Goal: Information Seeking & Learning: Learn about a topic

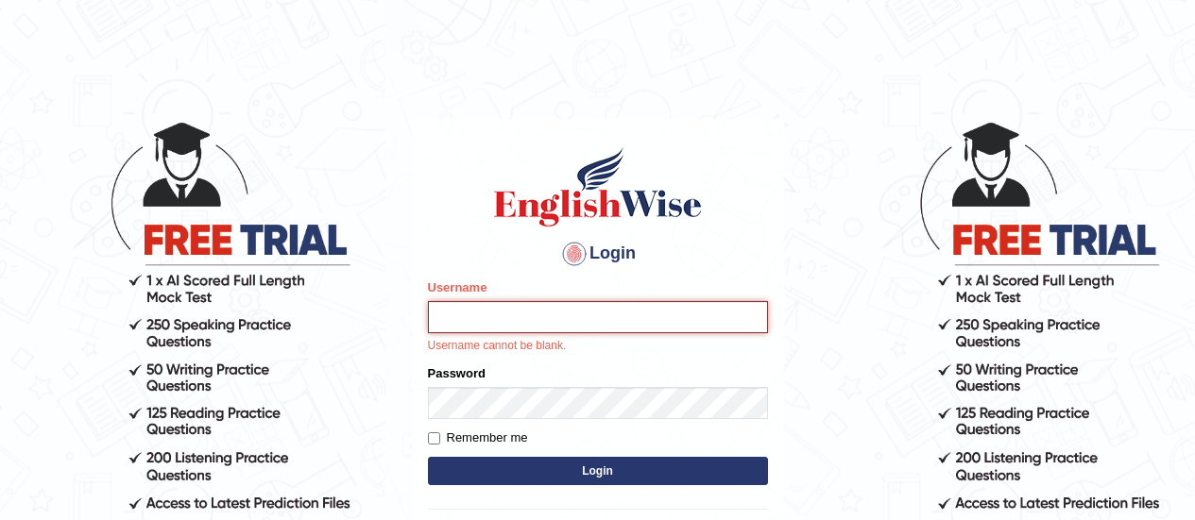
type input "somyang79"
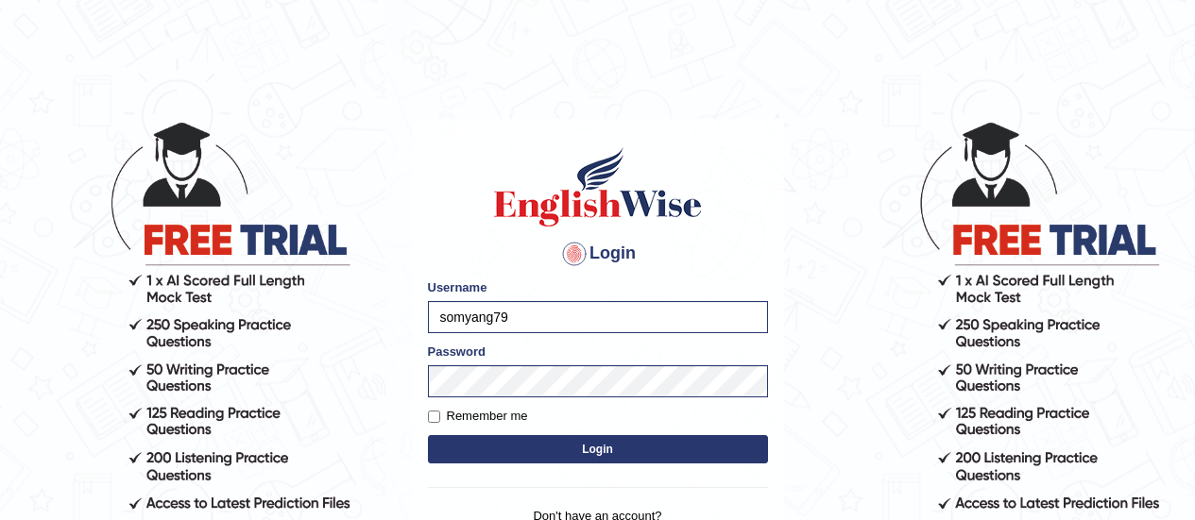
click at [646, 445] on button "Login" at bounding box center [598, 449] width 340 height 28
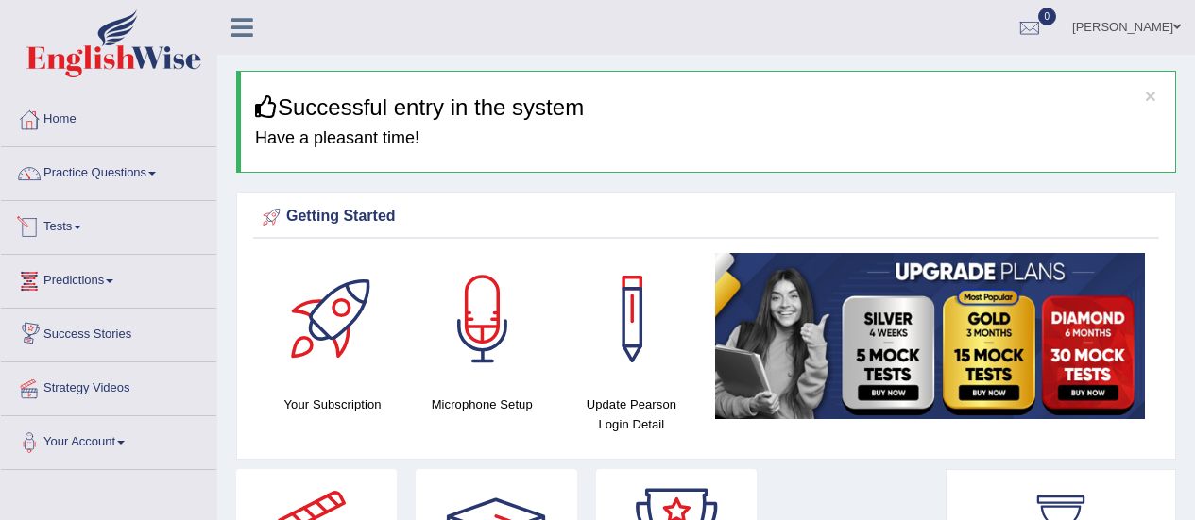
click at [68, 230] on link "Tests" at bounding box center [108, 224] width 215 height 47
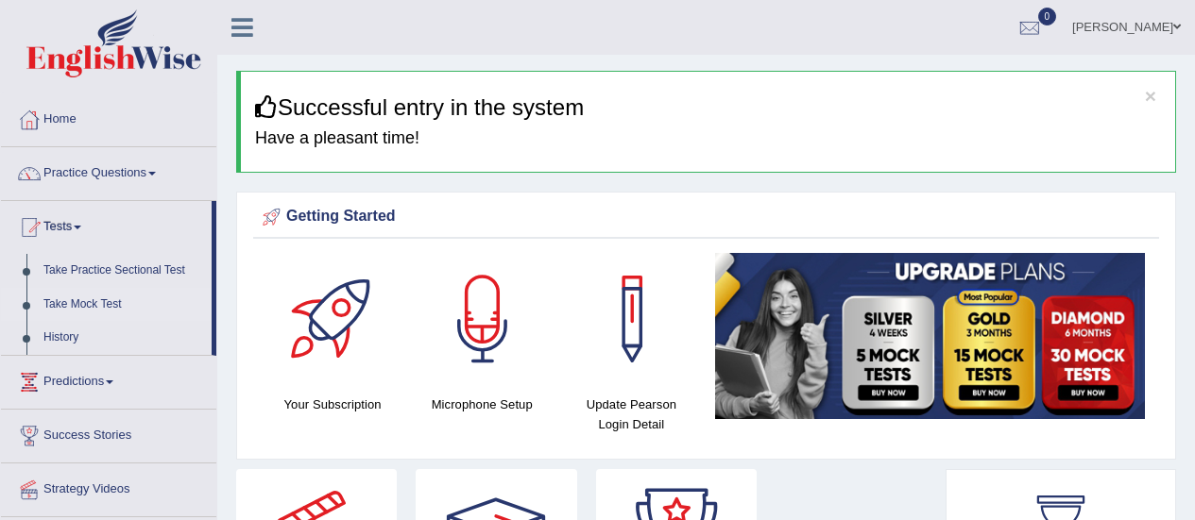
click at [74, 315] on link "Take Mock Test" at bounding box center [123, 305] width 177 height 34
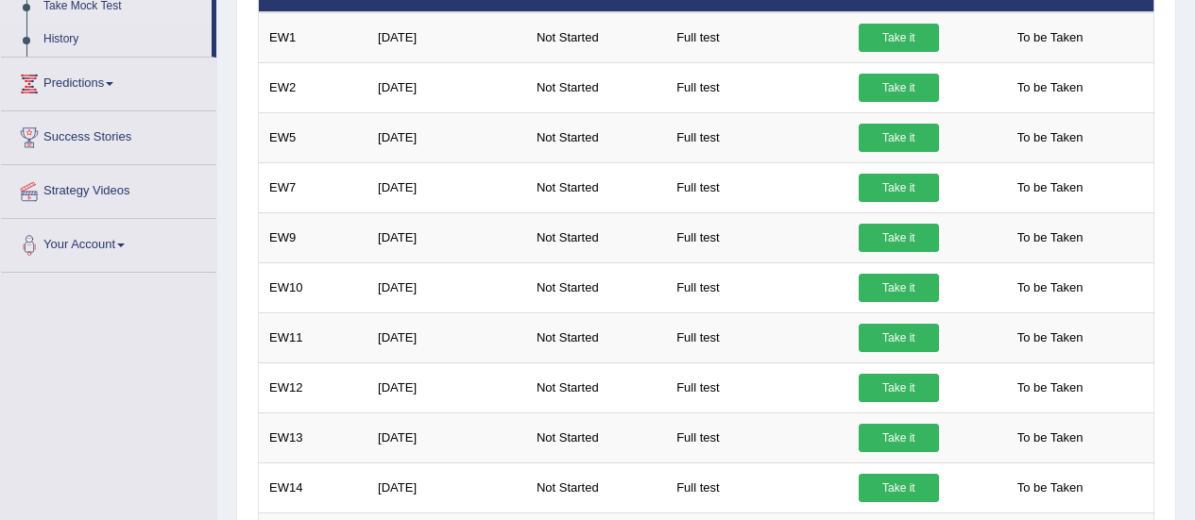
scroll to position [145, 0]
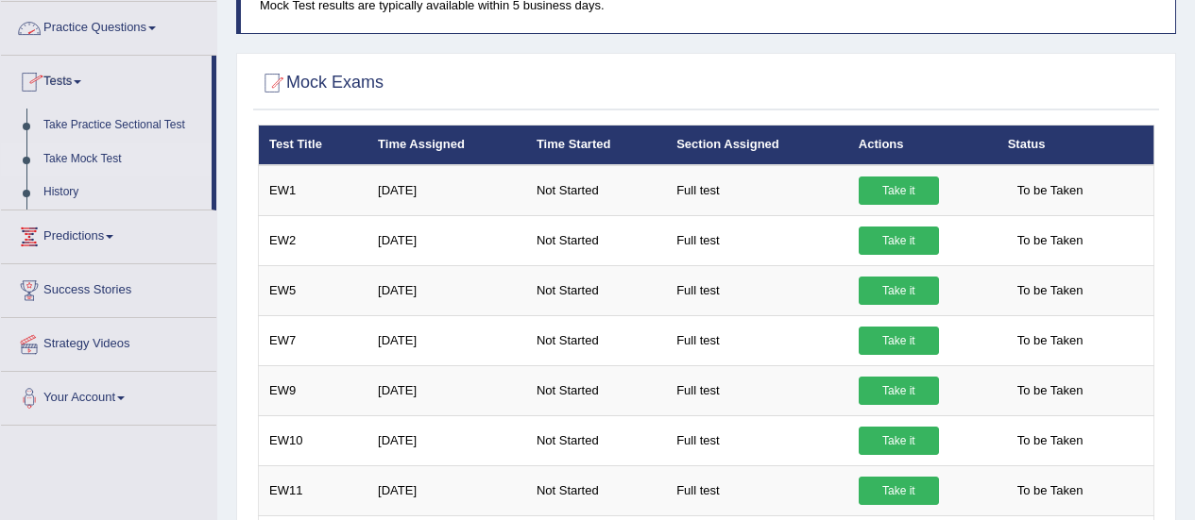
click at [116, 31] on link "Practice Questions" at bounding box center [108, 25] width 215 height 47
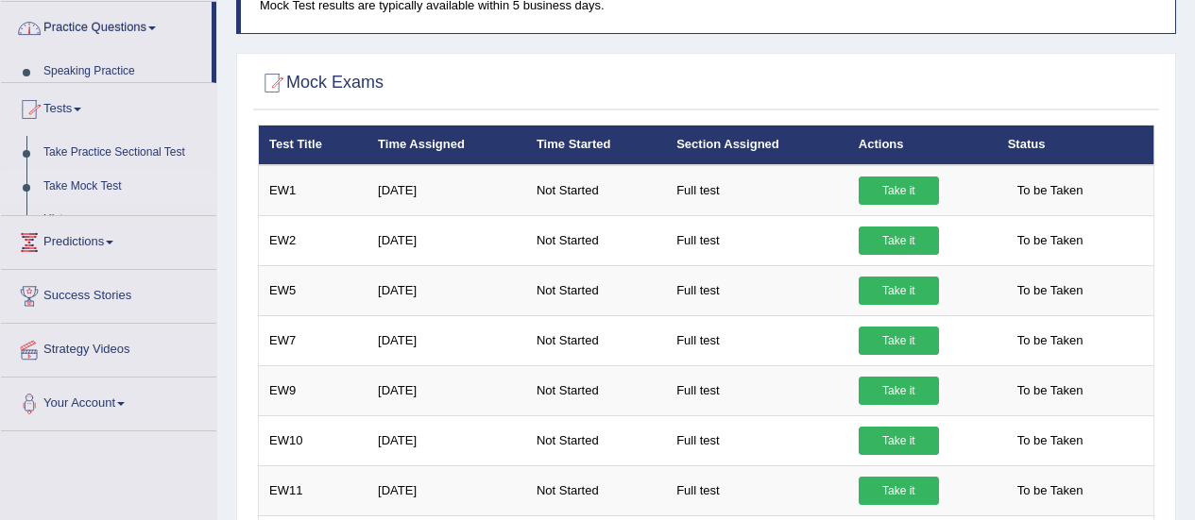
click at [116, 31] on link "Practice Questions" at bounding box center [106, 25] width 211 height 47
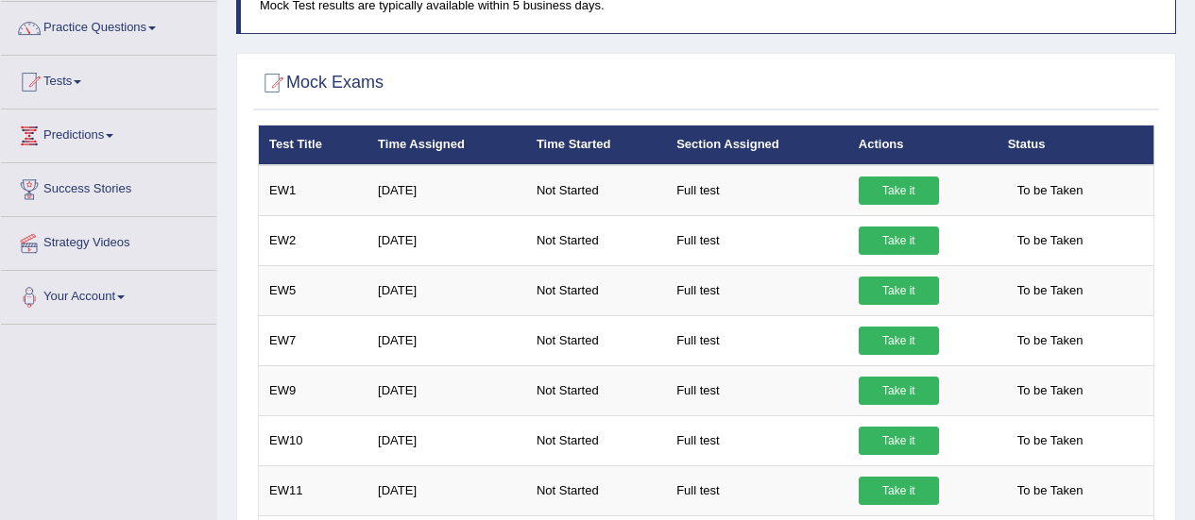
click at [116, 31] on link "Practice Questions" at bounding box center [108, 25] width 215 height 47
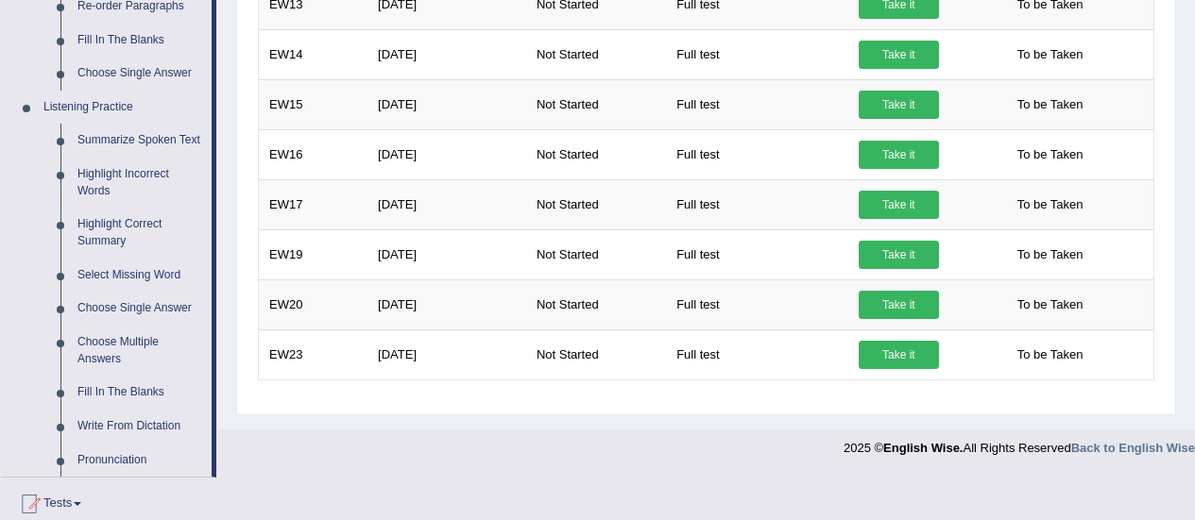
scroll to position [738, 0]
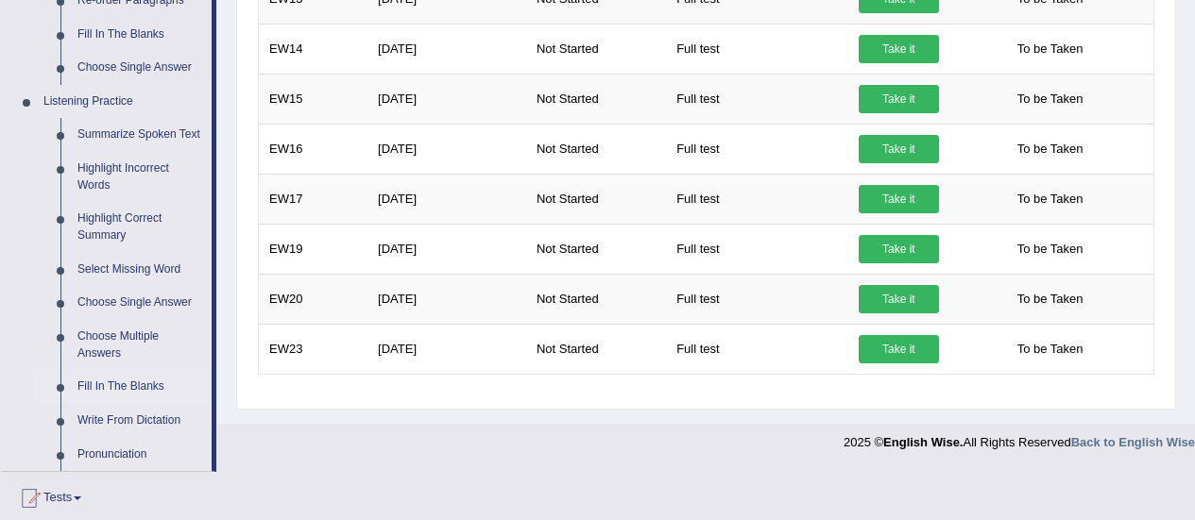
click at [115, 392] on link "Fill In The Blanks" at bounding box center [140, 387] width 143 height 34
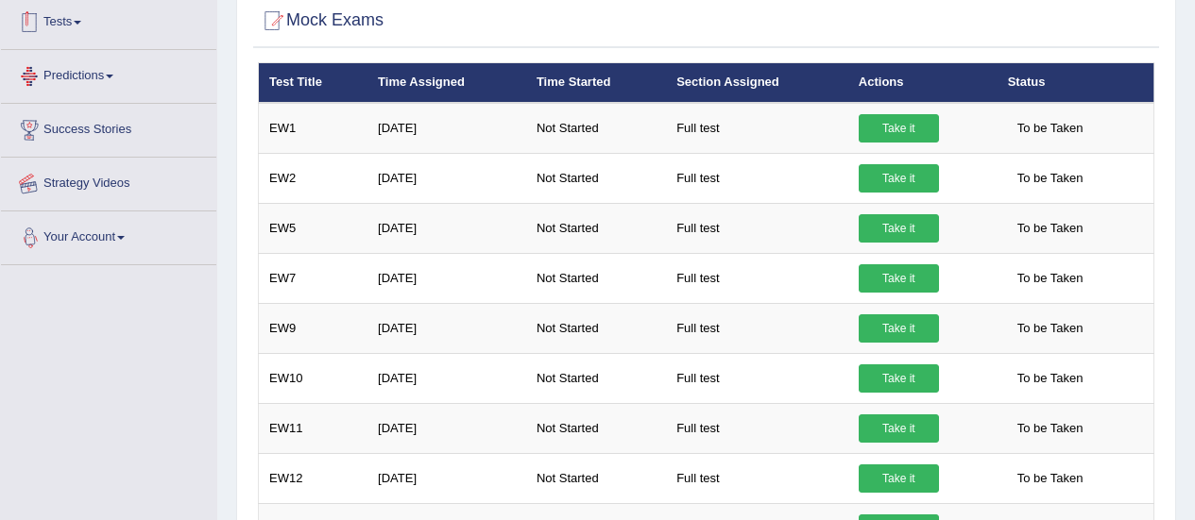
scroll to position [237, 0]
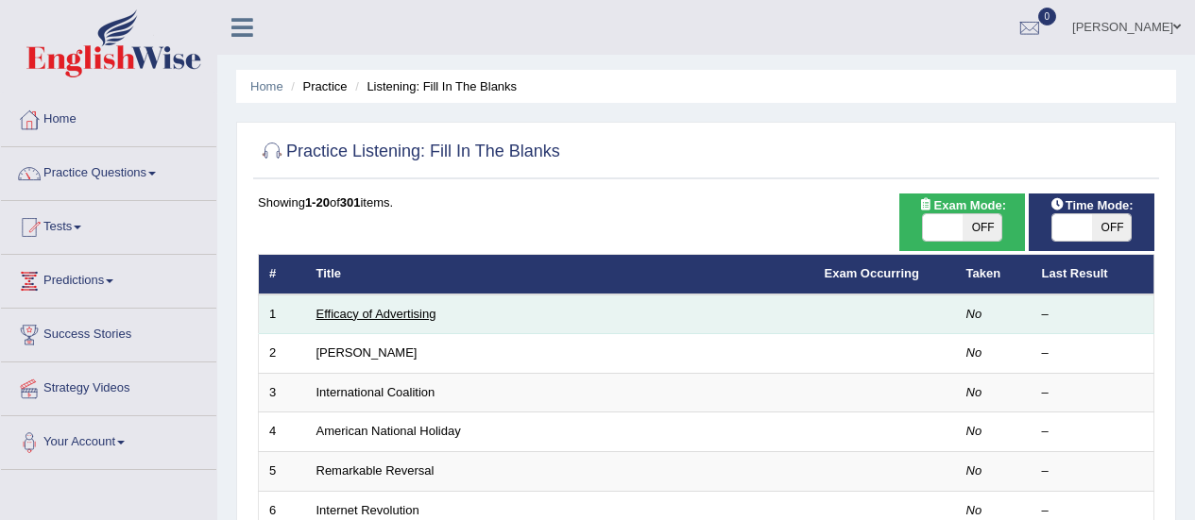
click at [406, 314] on link "Efficacy of Advertising" at bounding box center [376, 314] width 120 height 14
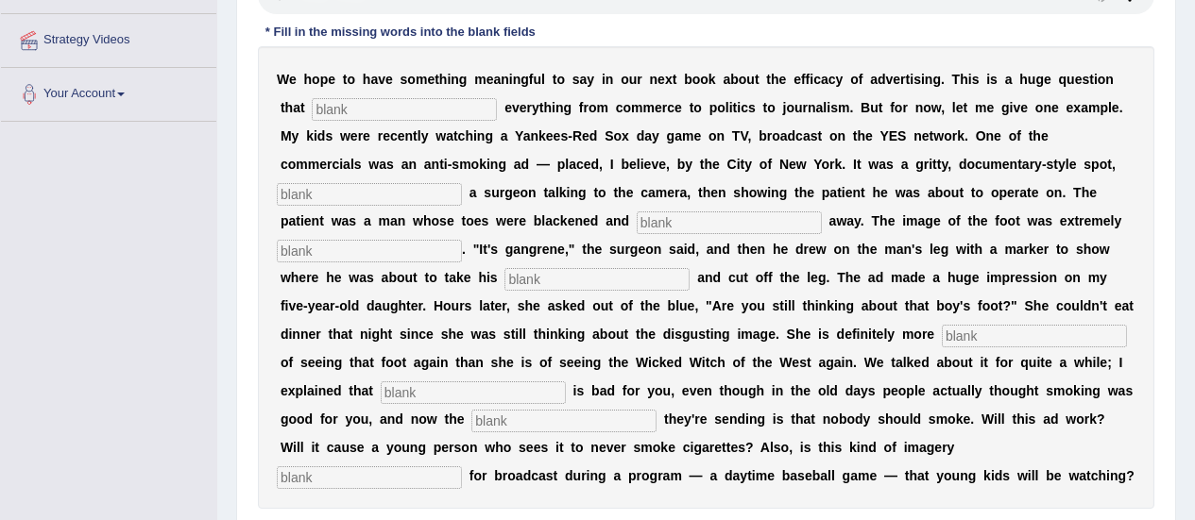
scroll to position [360, 0]
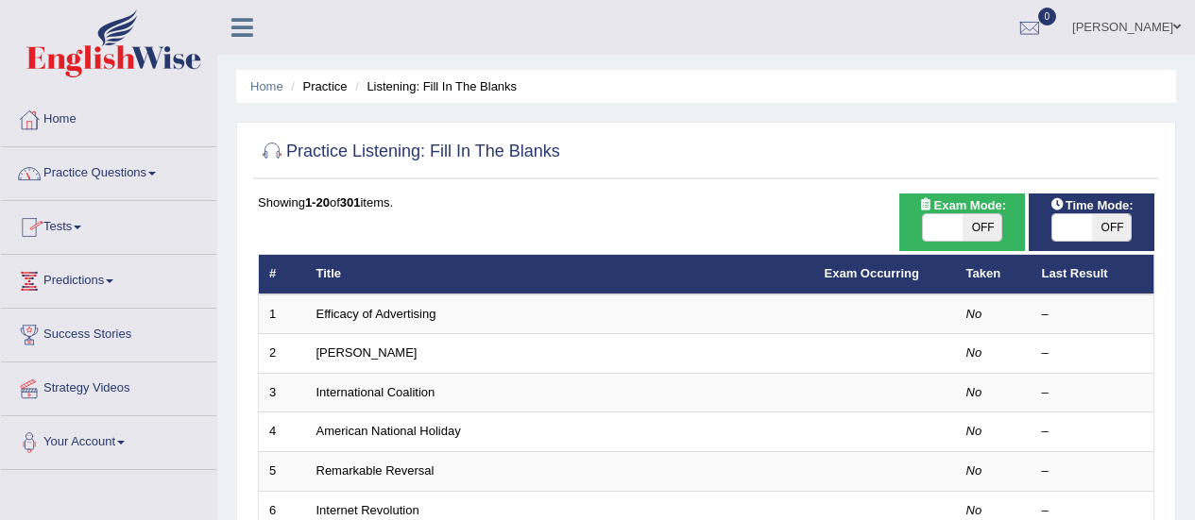
click at [71, 175] on link "Practice Questions" at bounding box center [108, 170] width 215 height 47
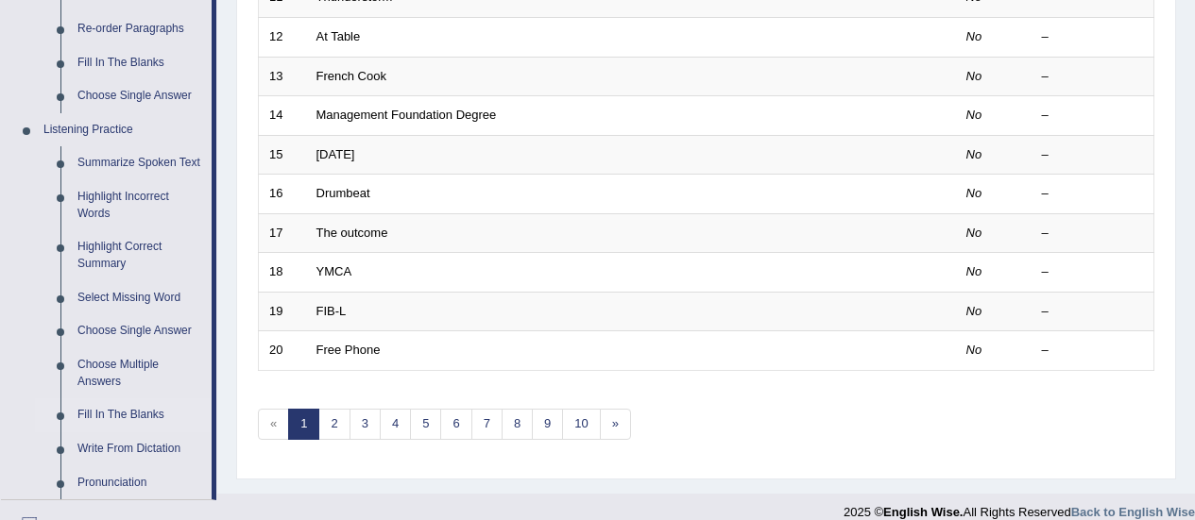
scroll to position [712, 0]
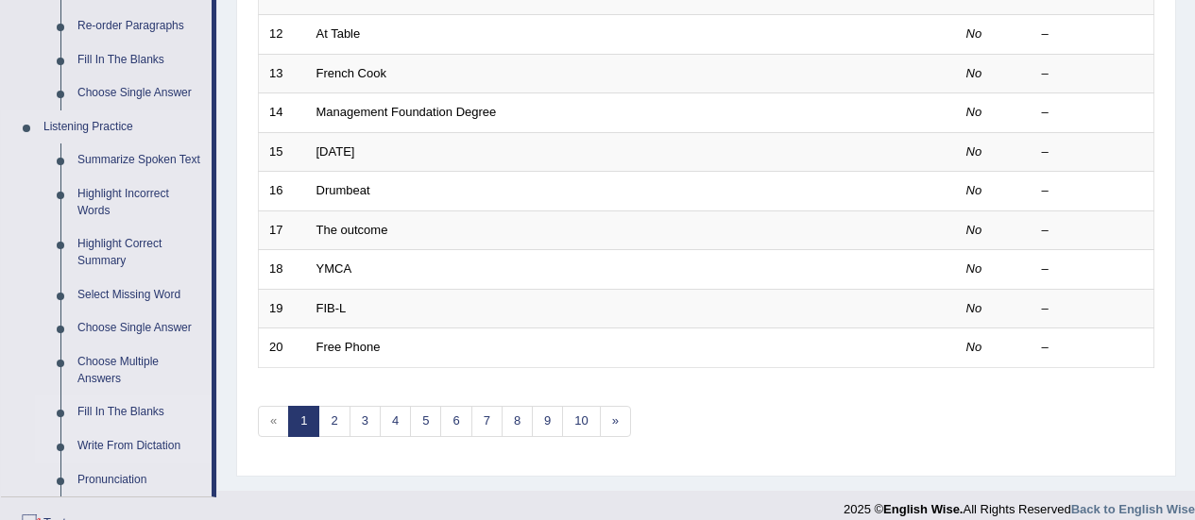
click at [102, 447] on link "Write From Dictation" at bounding box center [140, 447] width 143 height 34
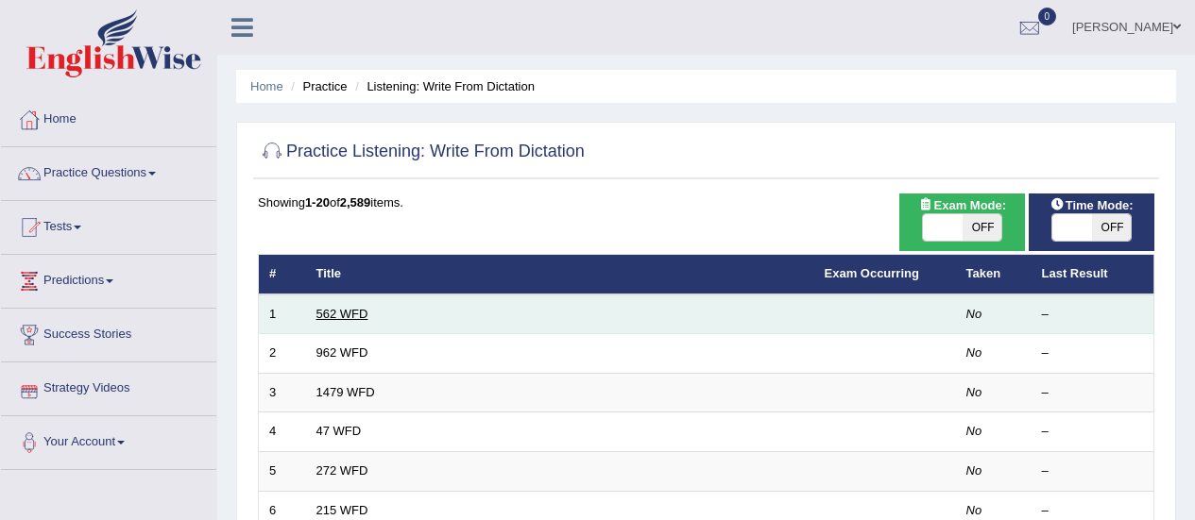
click at [323, 319] on link "562 WFD" at bounding box center [342, 314] width 52 height 14
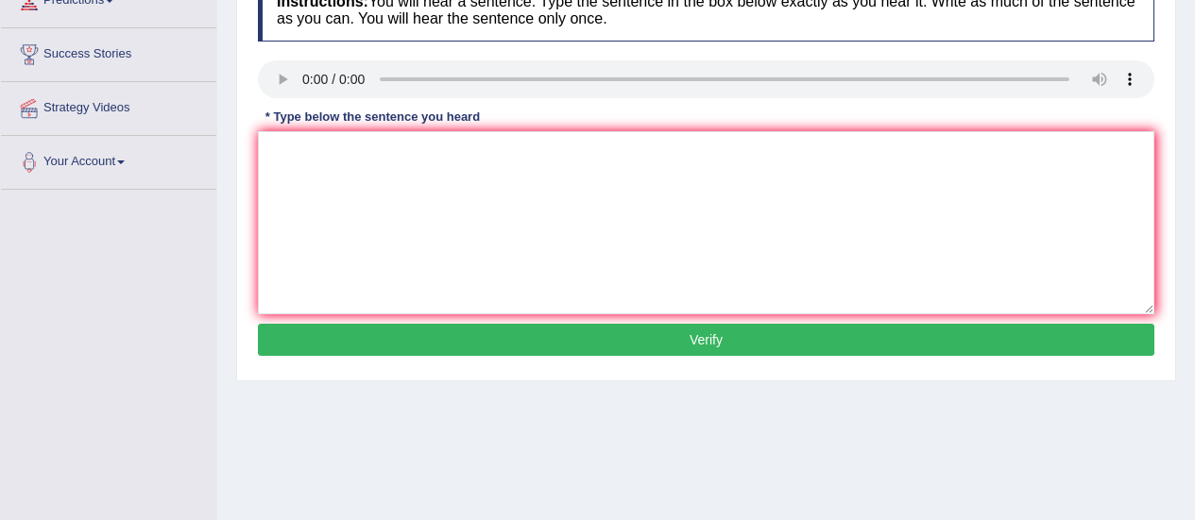
scroll to position [282, 0]
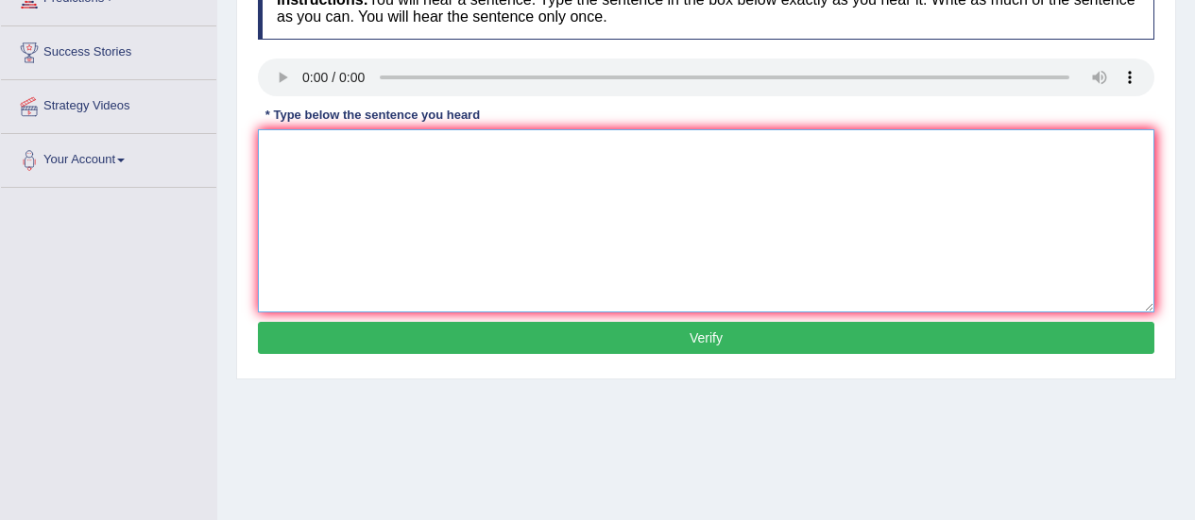
click at [291, 137] on textarea at bounding box center [706, 220] width 896 height 183
type textarea "gap between rich and poor doesnot degress"
click at [439, 334] on button "Verify" at bounding box center [706, 338] width 896 height 32
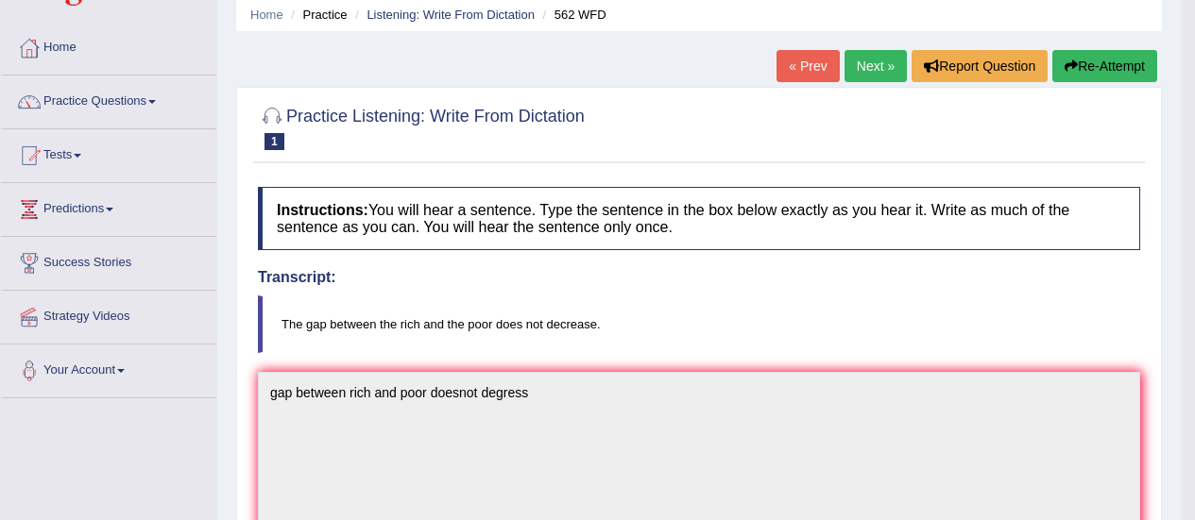
scroll to position [61, 0]
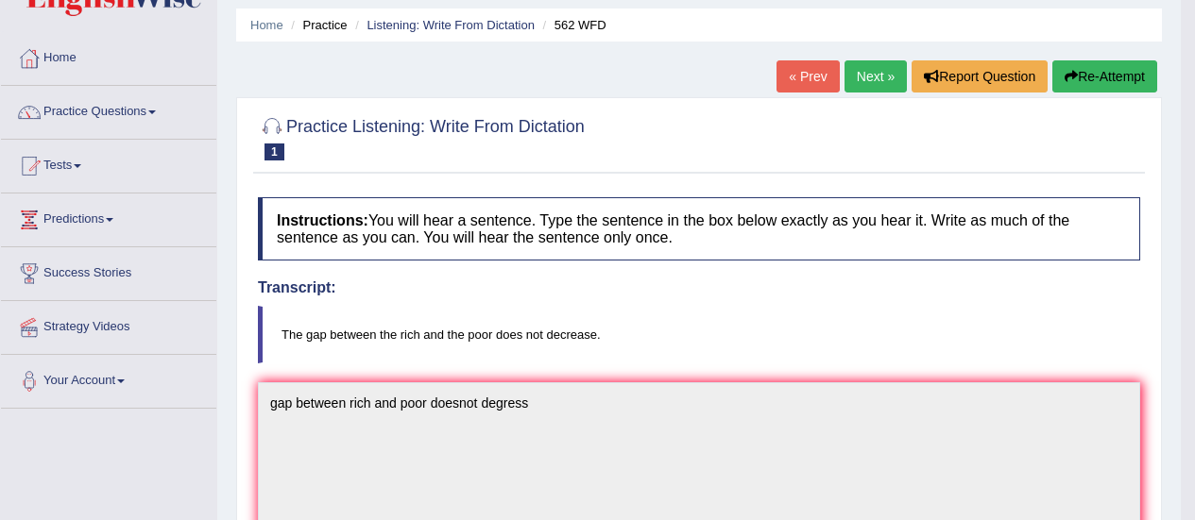
click at [876, 80] on link "Next »" at bounding box center [875, 76] width 62 height 32
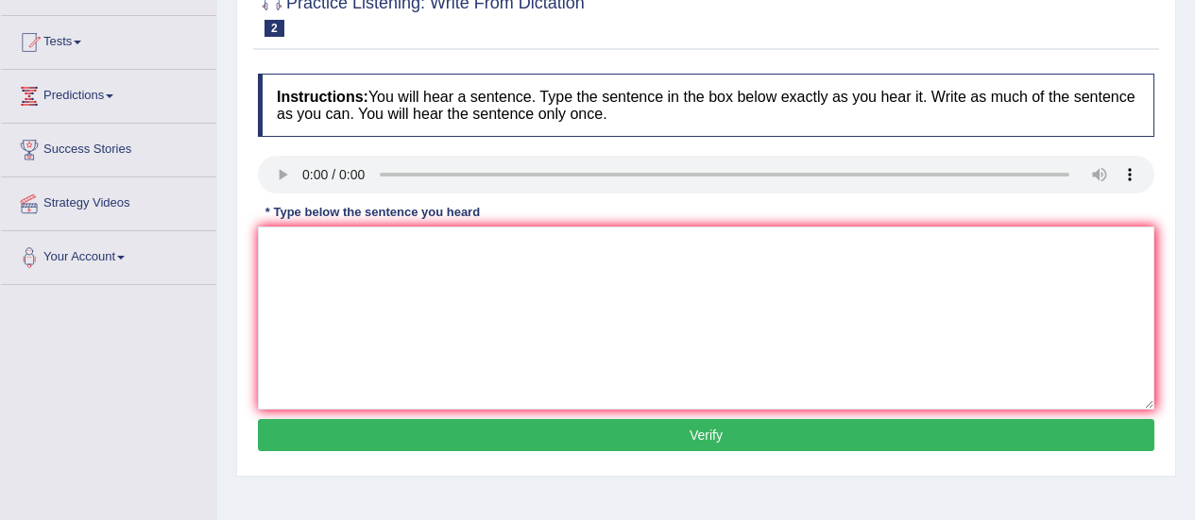
scroll to position [200, 0]
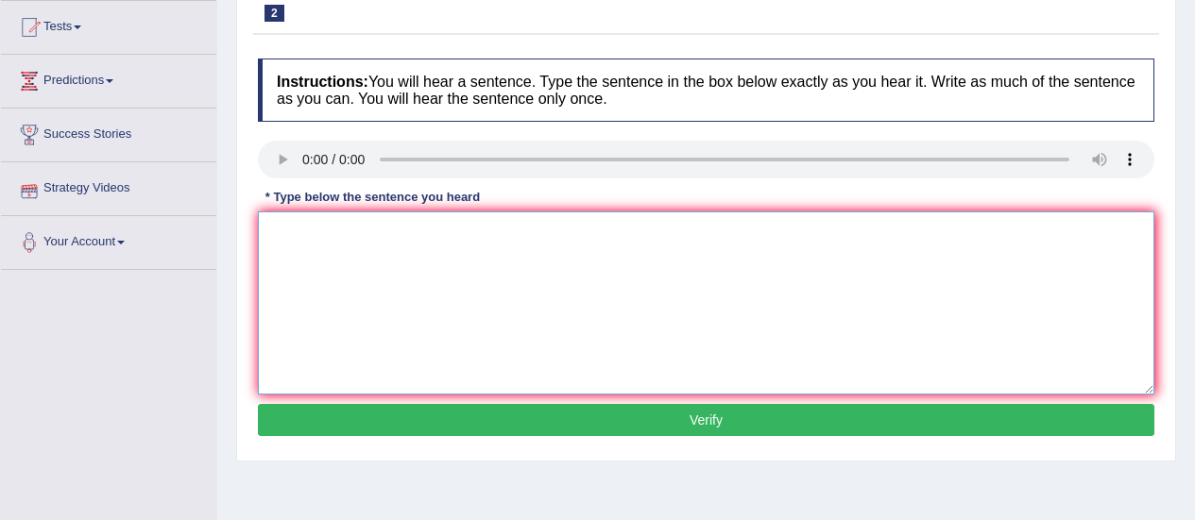
click at [285, 231] on textarea at bounding box center [706, 303] width 896 height 183
type textarea "i"
type textarea "If you have any douth about exam please rise your hand"
click at [549, 423] on button "Verify" at bounding box center [706, 420] width 896 height 32
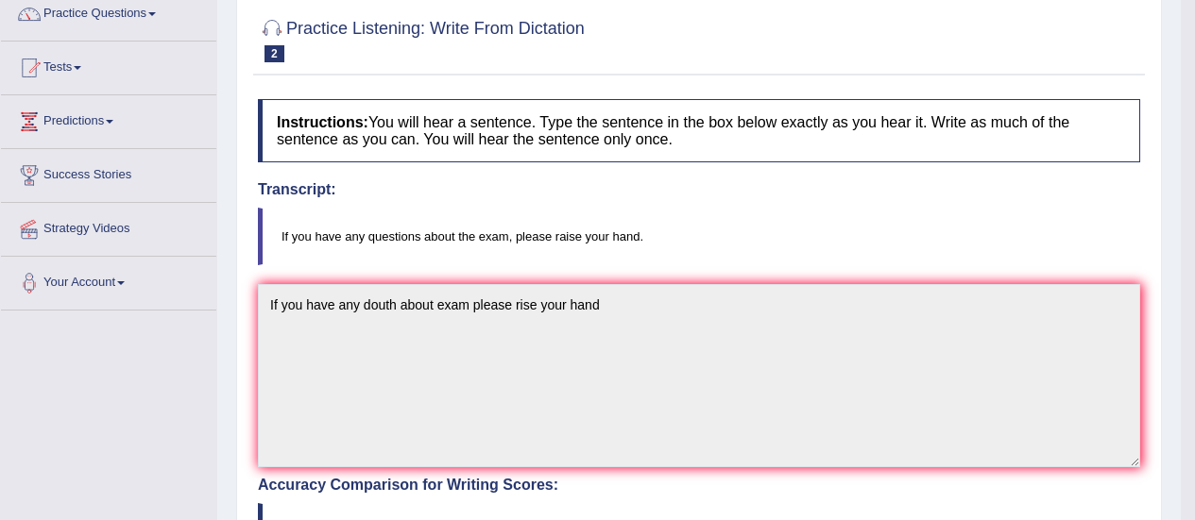
scroll to position [156, 0]
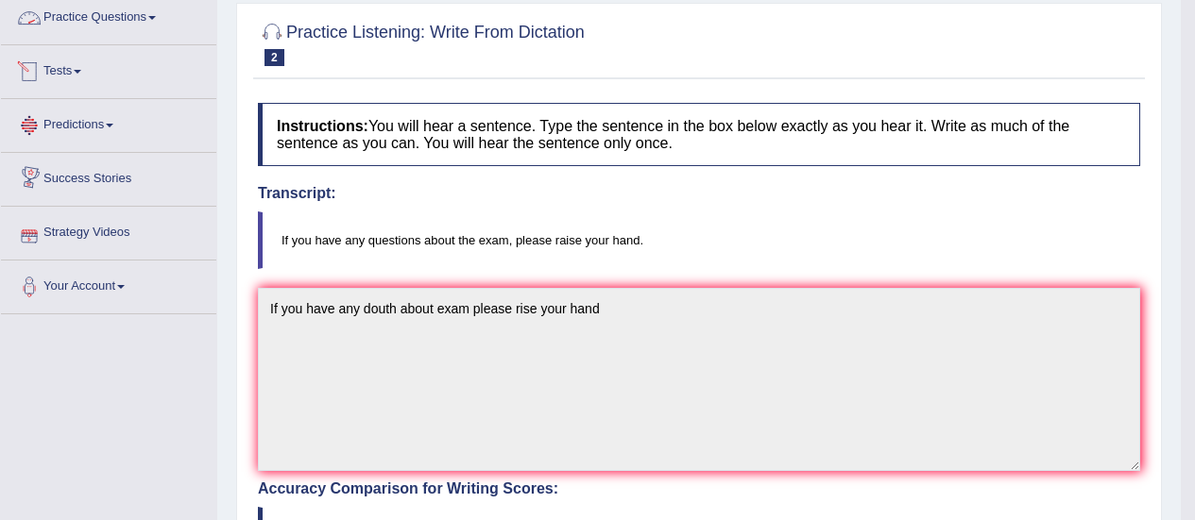
click at [75, 28] on link "Practice Questions" at bounding box center [108, 14] width 215 height 47
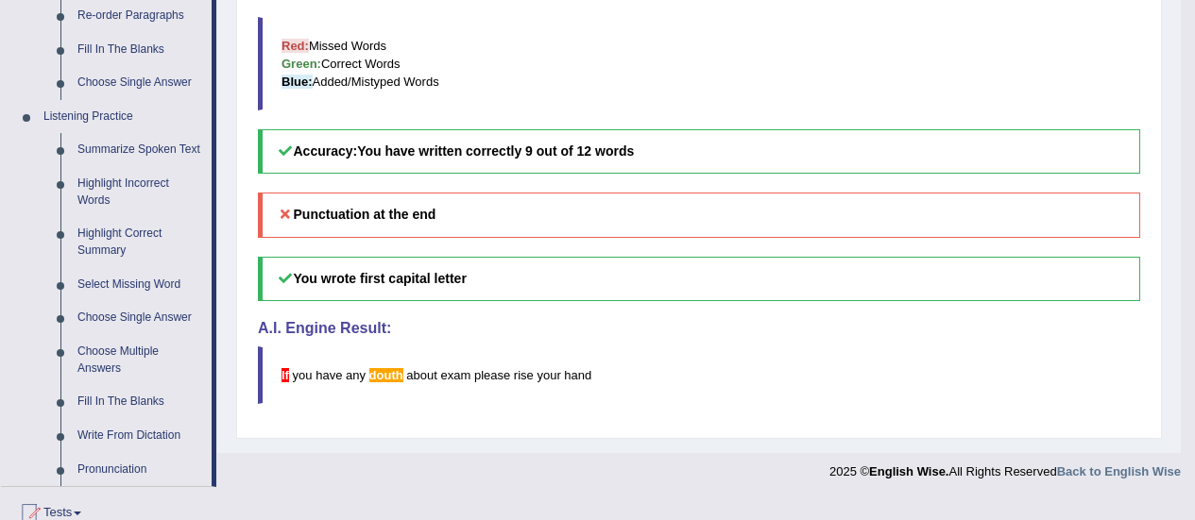
scroll to position [731, 0]
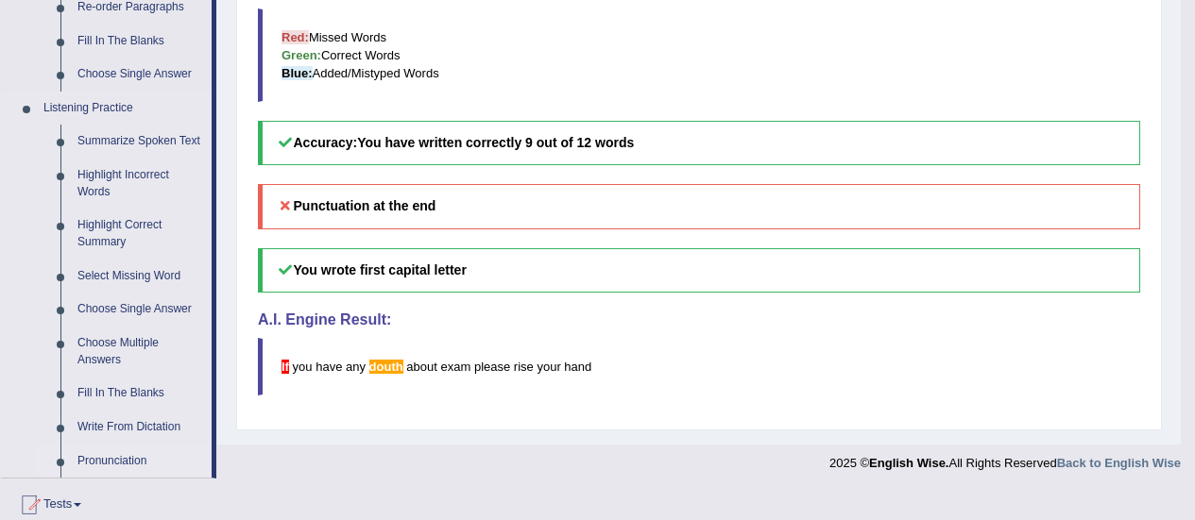
click at [117, 467] on link "Pronunciation" at bounding box center [140, 462] width 143 height 34
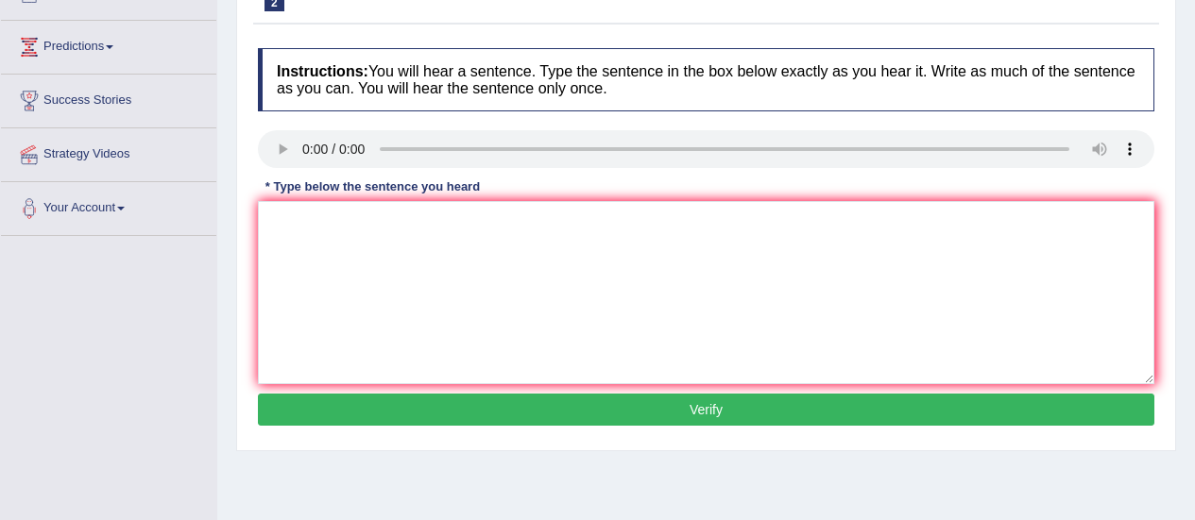
scroll to position [198, 0]
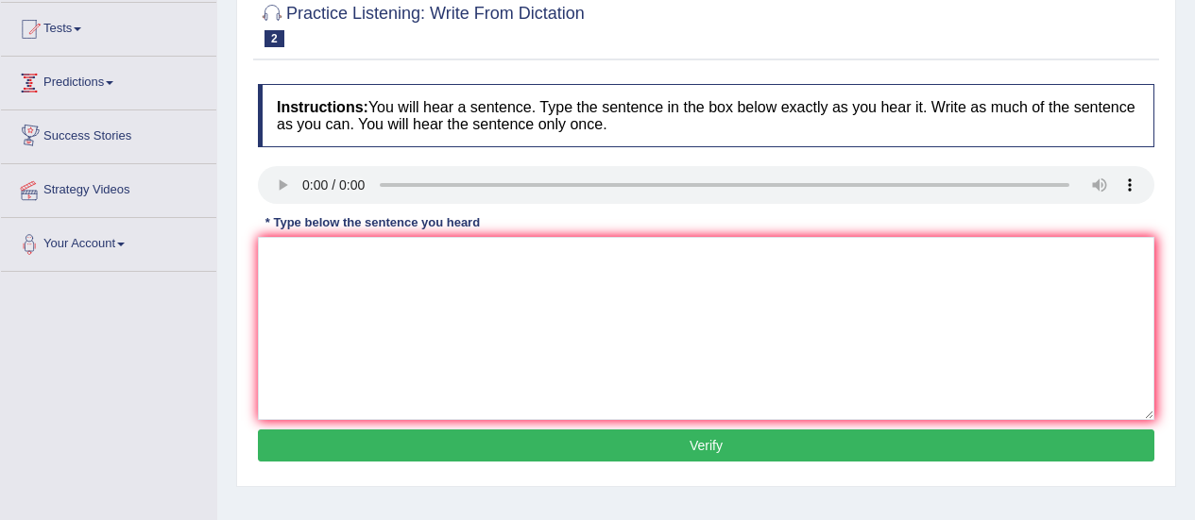
click at [103, 87] on link "Predictions" at bounding box center [108, 80] width 215 height 47
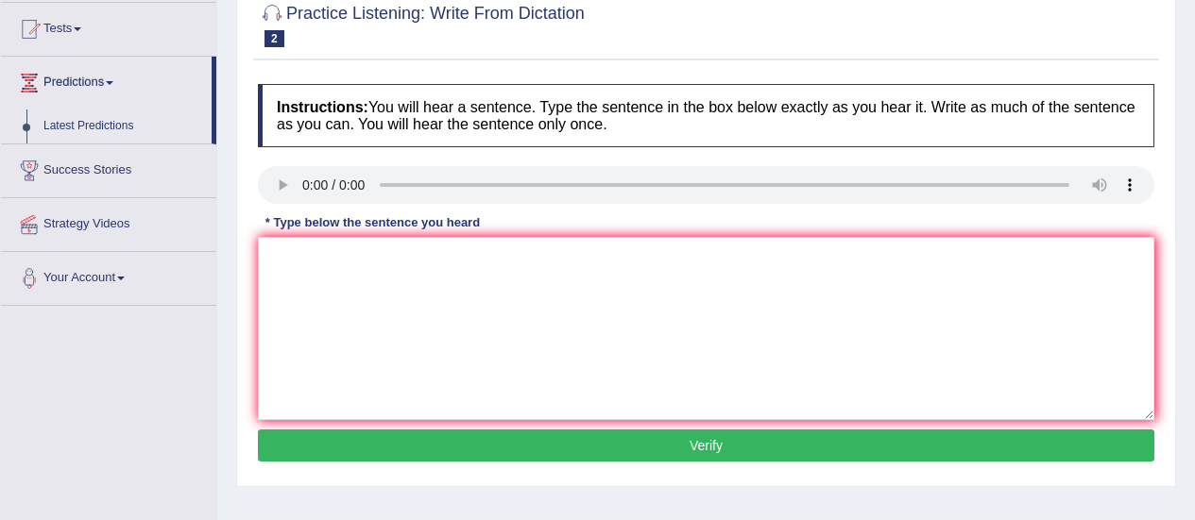
click at [121, 131] on link "Latest Predictions" at bounding box center [123, 127] width 177 height 34
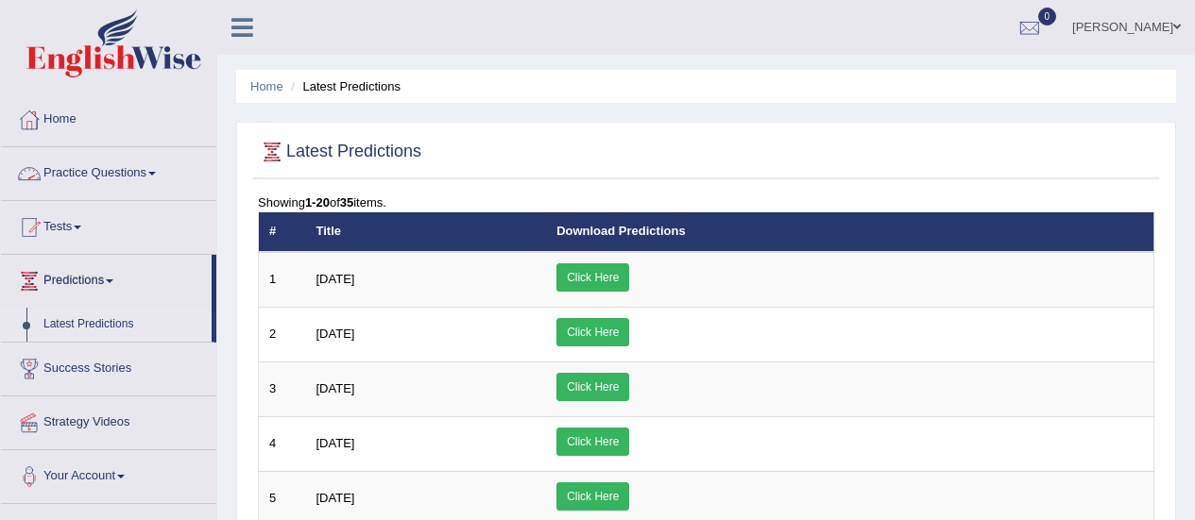
click at [67, 174] on link "Practice Questions" at bounding box center [108, 170] width 215 height 47
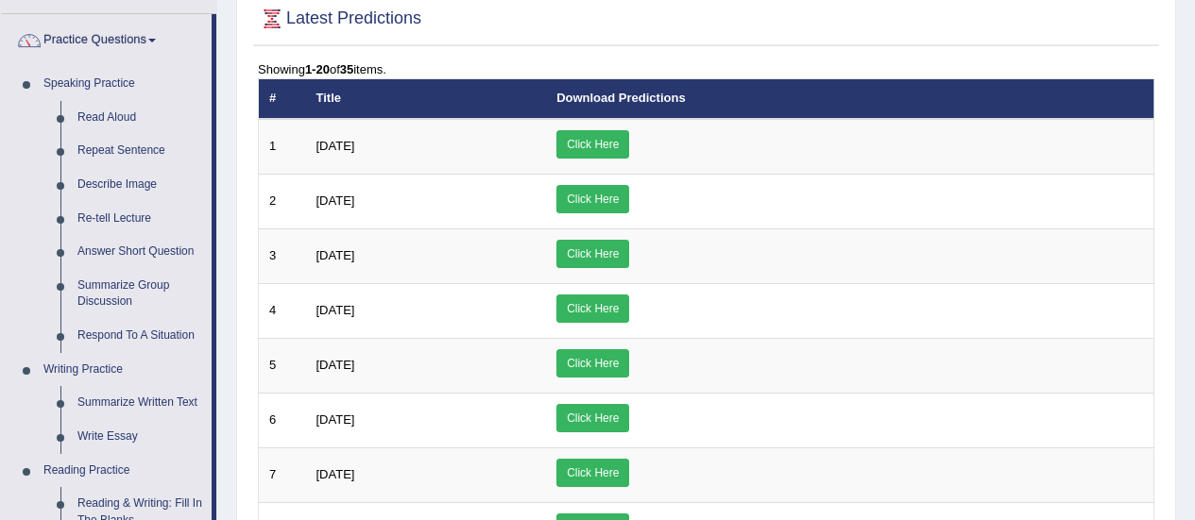
scroll to position [117, 0]
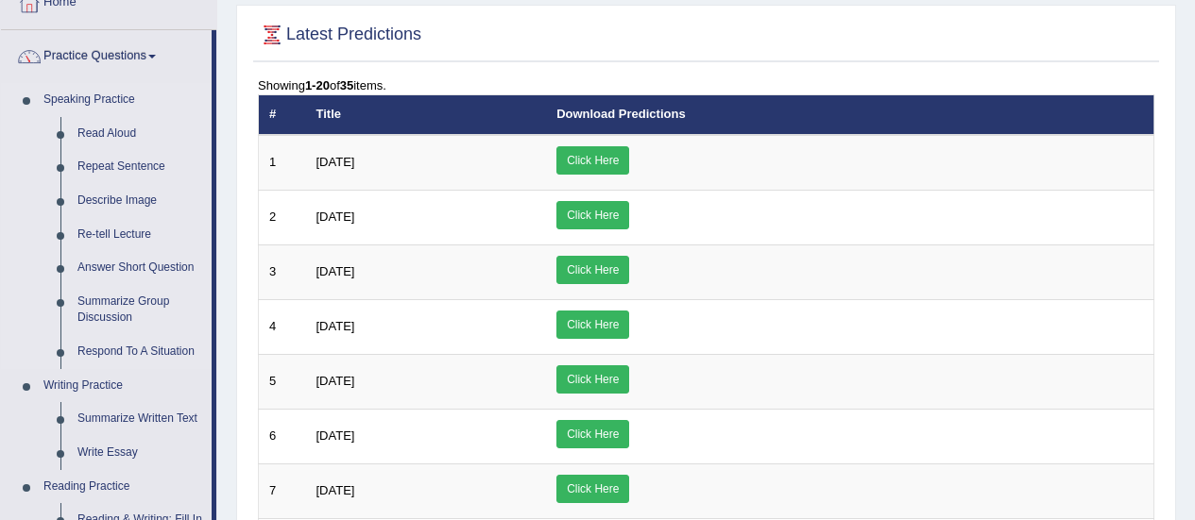
click at [77, 103] on link "Speaking Practice" at bounding box center [123, 100] width 177 height 34
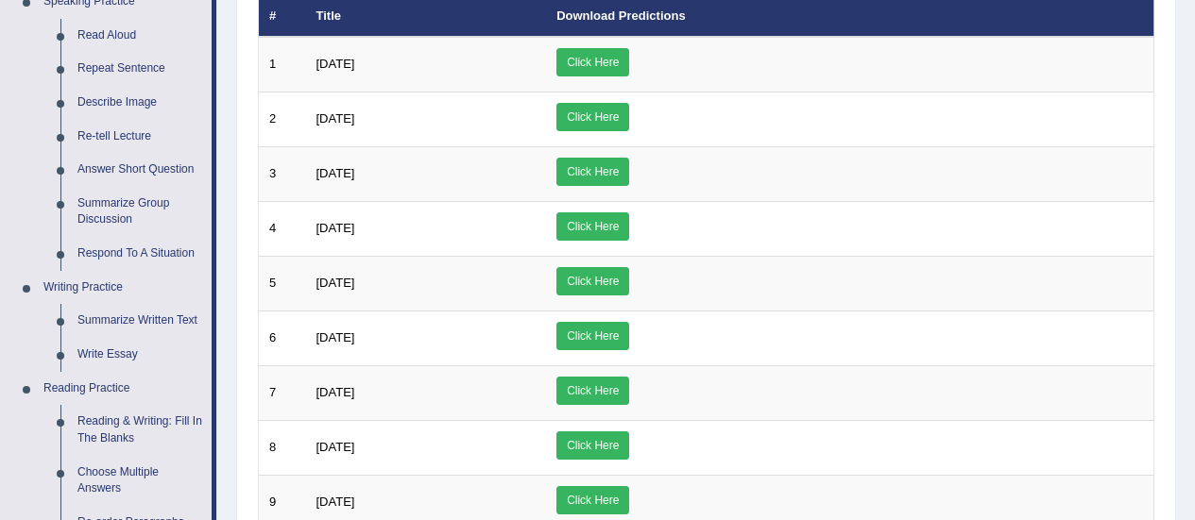
scroll to position [179, 0]
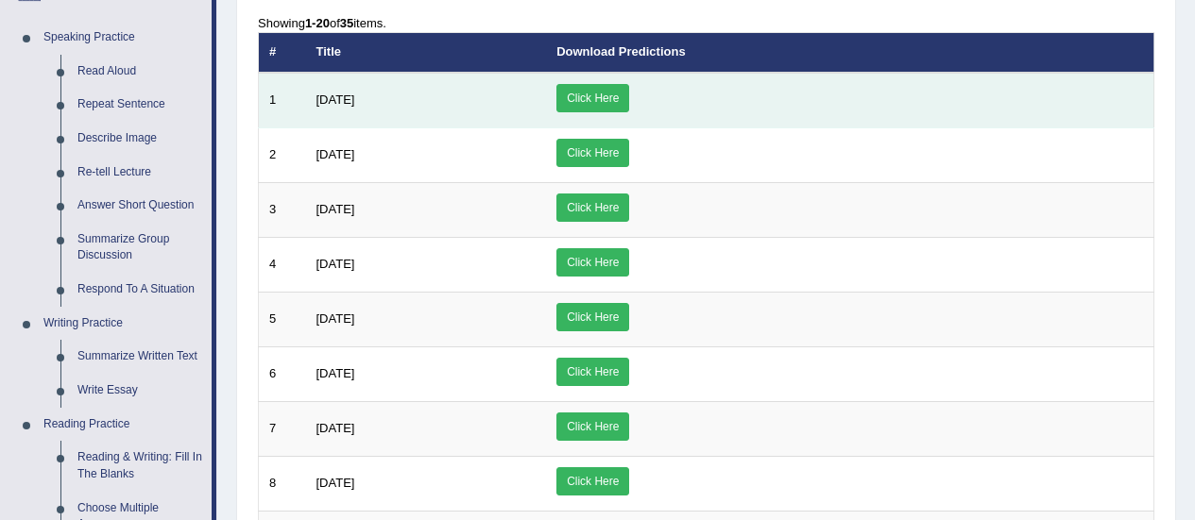
click at [334, 98] on span "July 2025" at bounding box center [335, 100] width 39 height 14
click at [629, 104] on link "Click Here" at bounding box center [592, 98] width 73 height 28
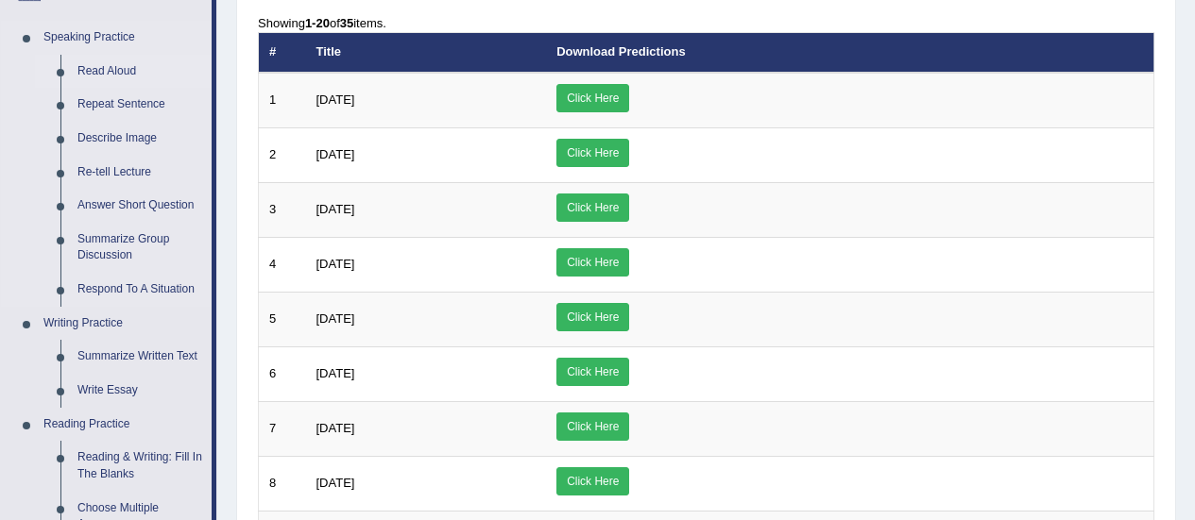
click at [90, 70] on link "Read Aloud" at bounding box center [140, 72] width 143 height 34
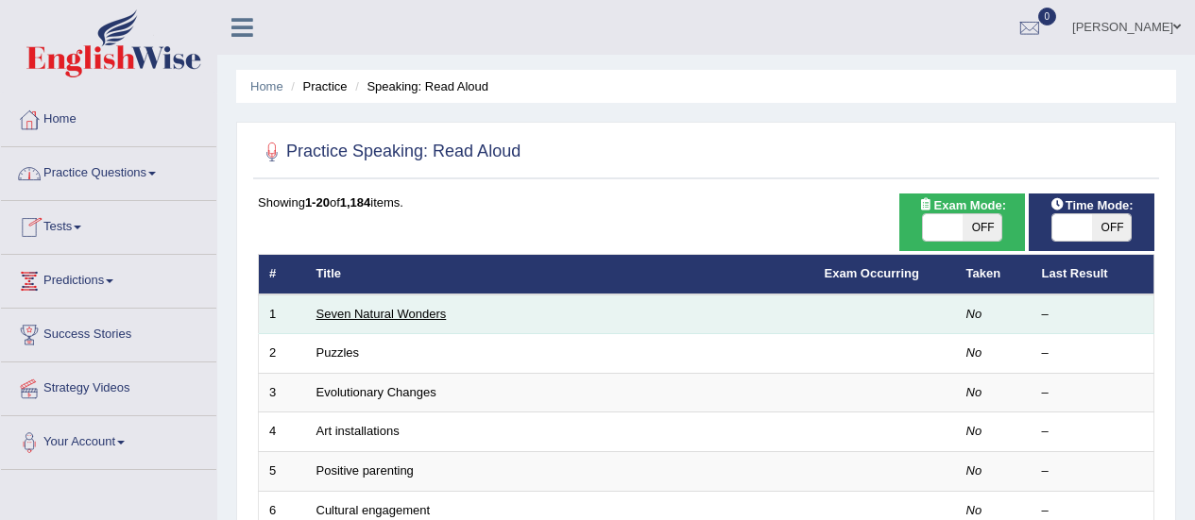
click at [387, 320] on link "Seven Natural Wonders" at bounding box center [381, 314] width 130 height 14
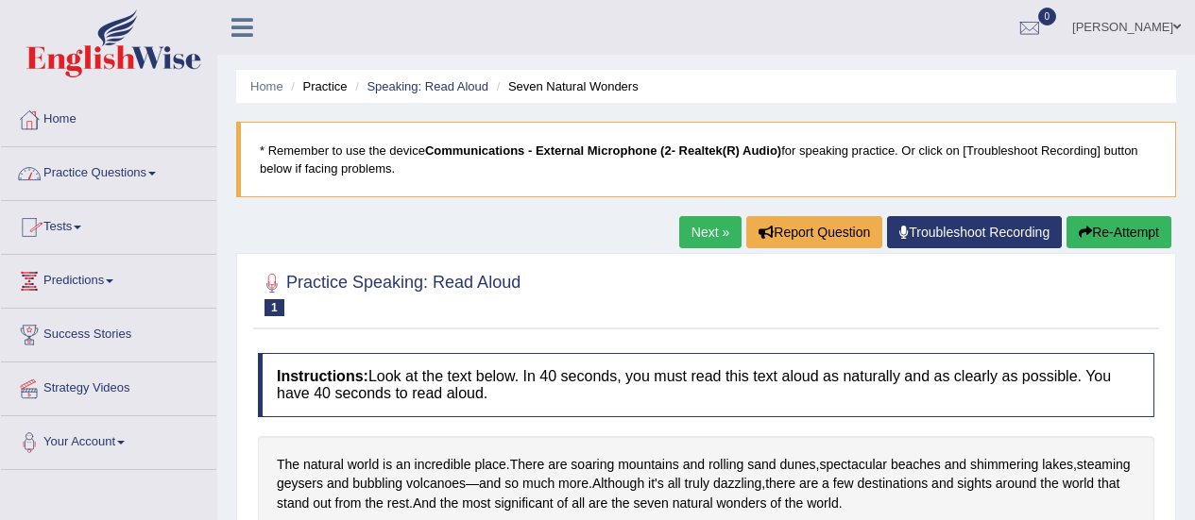
click at [111, 177] on link "Practice Questions" at bounding box center [108, 170] width 215 height 47
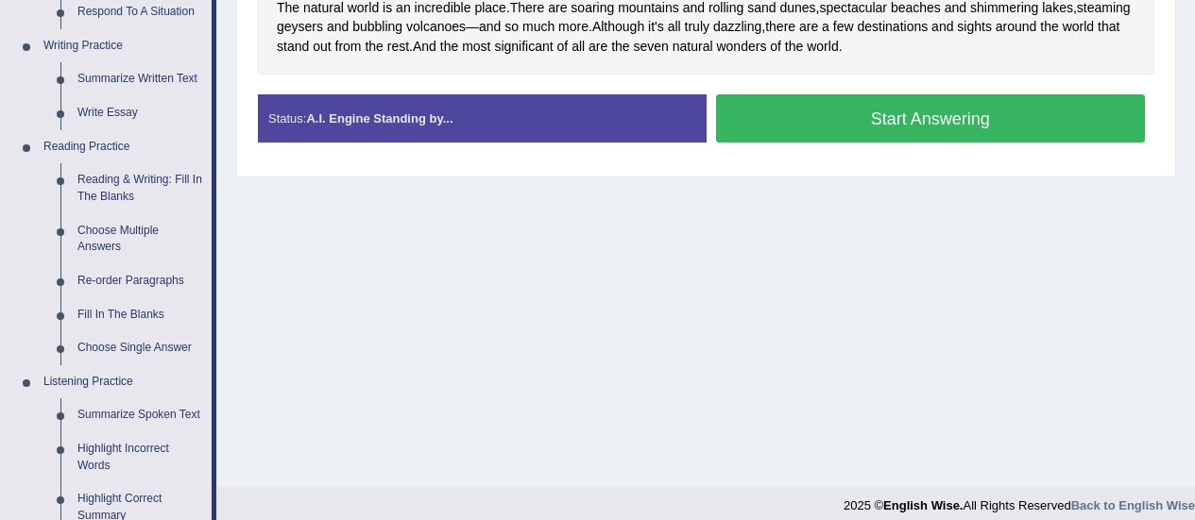
scroll to position [474, 0]
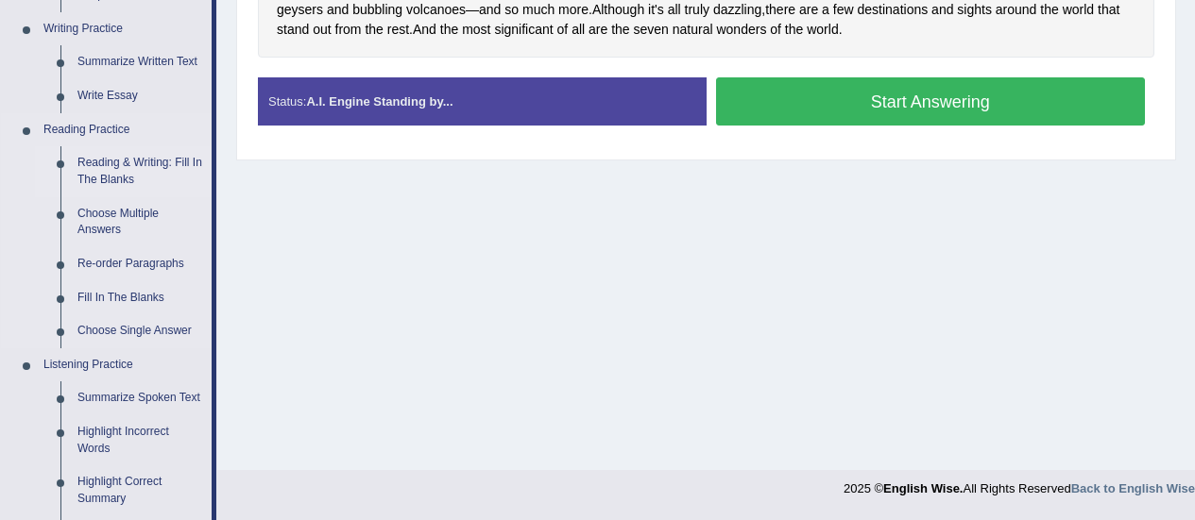
click at [94, 164] on link "Reading & Writing: Fill In The Blanks" at bounding box center [140, 171] width 143 height 50
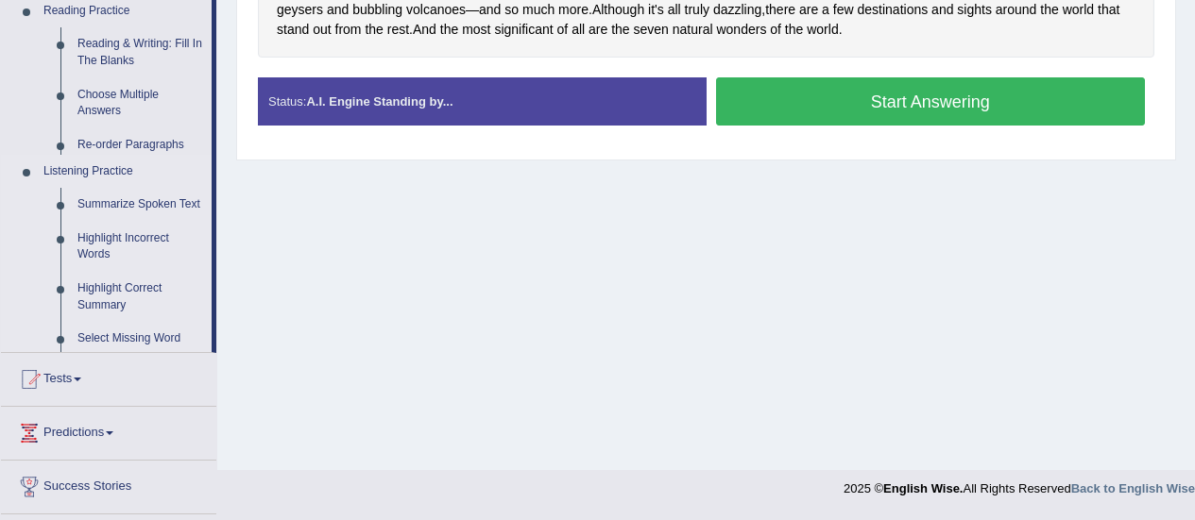
click at [94, 164] on ul "Home Practice Questions Speaking Practice Read Aloud Repeat Sentence Describe I…" at bounding box center [108, 120] width 215 height 1003
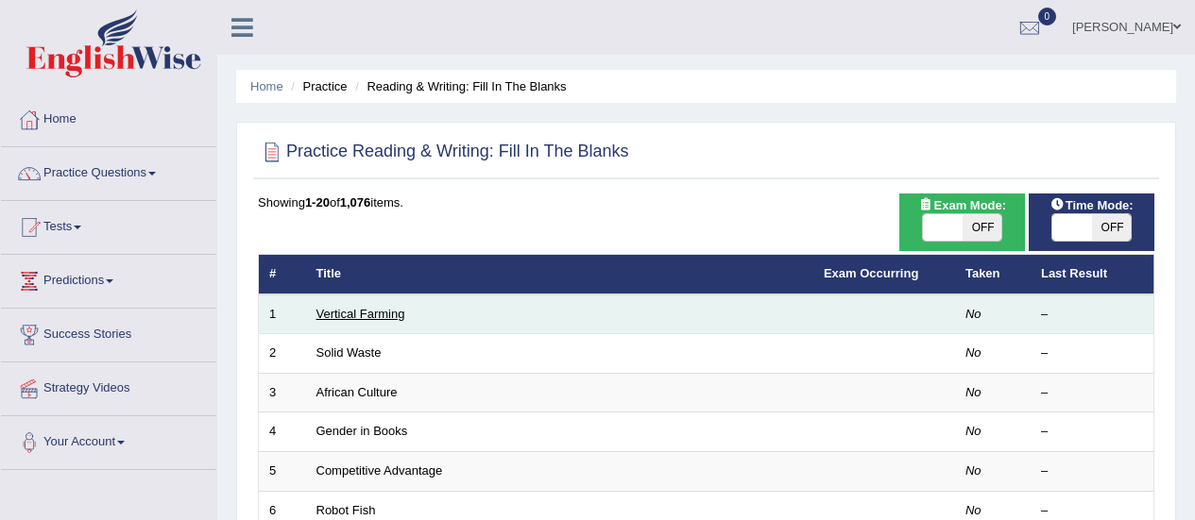
click at [373, 316] on link "Vertical Farming" at bounding box center [360, 314] width 89 height 14
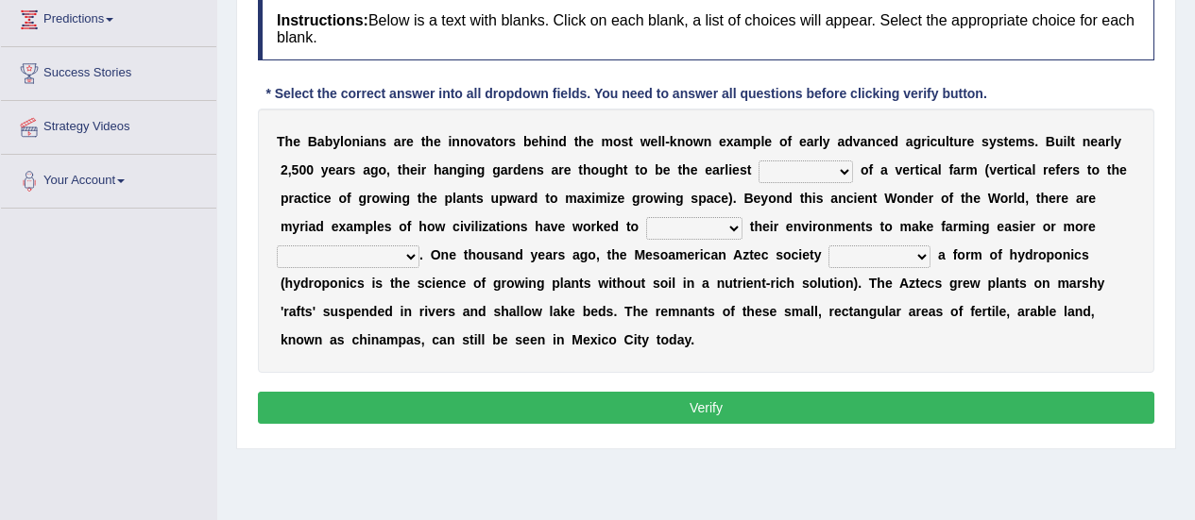
scroll to position [281, 0]
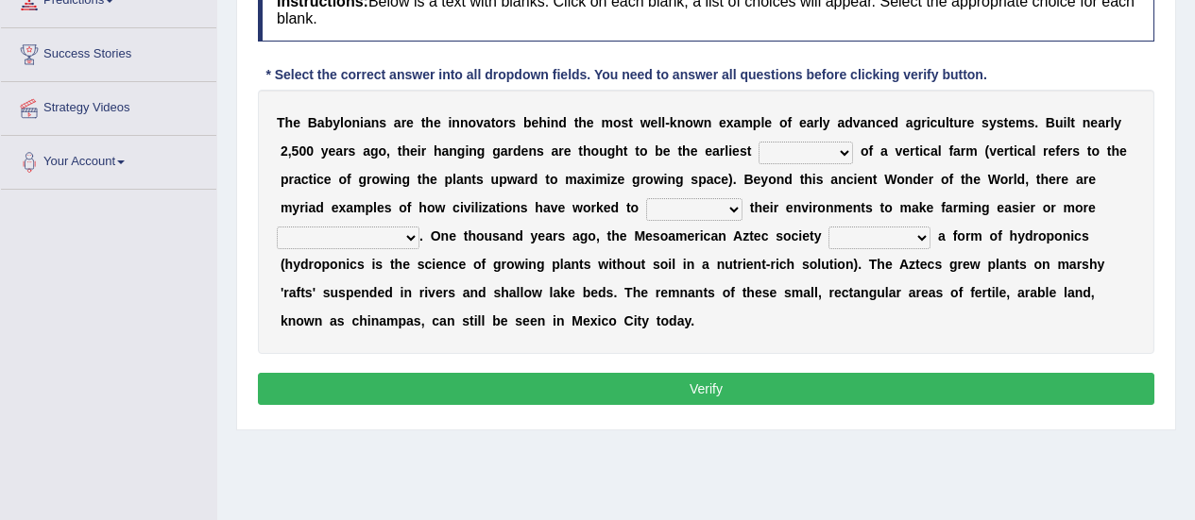
click at [758, 159] on select "prototype failure discredit protocol" at bounding box center [805, 153] width 94 height 23
select select "prototype"
click at [758, 142] on select "prototype failure discredit protocol" at bounding box center [805, 153] width 94 height 23
click at [646, 208] on select "manipulate escape respect disarrange" at bounding box center [694, 209] width 96 height 23
select select "respect"
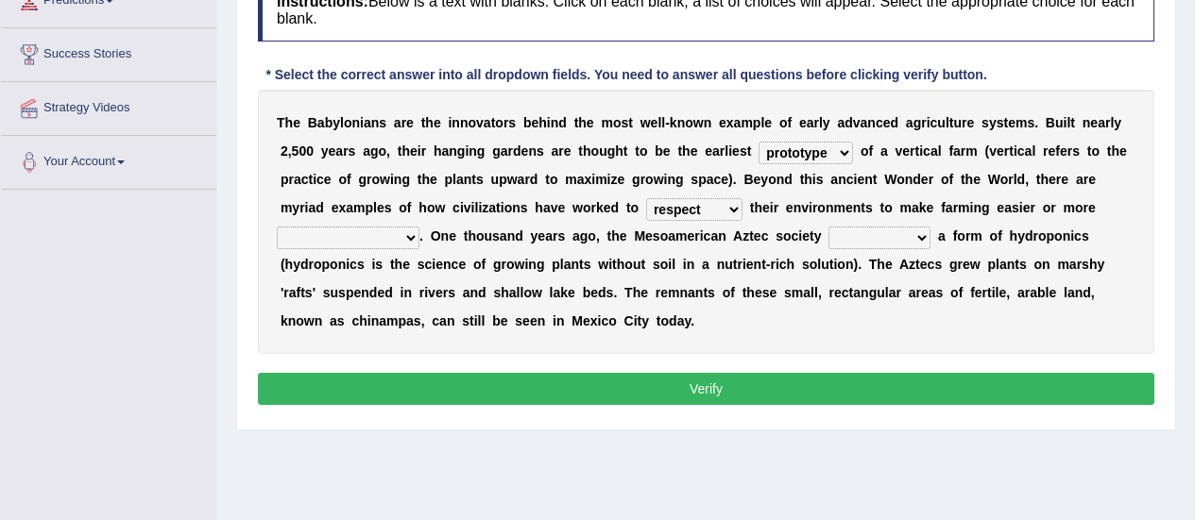
click at [646, 198] on select "manipulate escape respect disarrange" at bounding box center [694, 209] width 96 height 23
click at [646, 203] on select "manipulate escape respect disarrange" at bounding box center [694, 209] width 96 height 23
click at [419, 227] on select "productive constructive connective counterproductive" at bounding box center [348, 238] width 143 height 23
select select "productive"
click at [419, 227] on select "productive constructive connective counterproductive" at bounding box center [348, 238] width 143 height 23
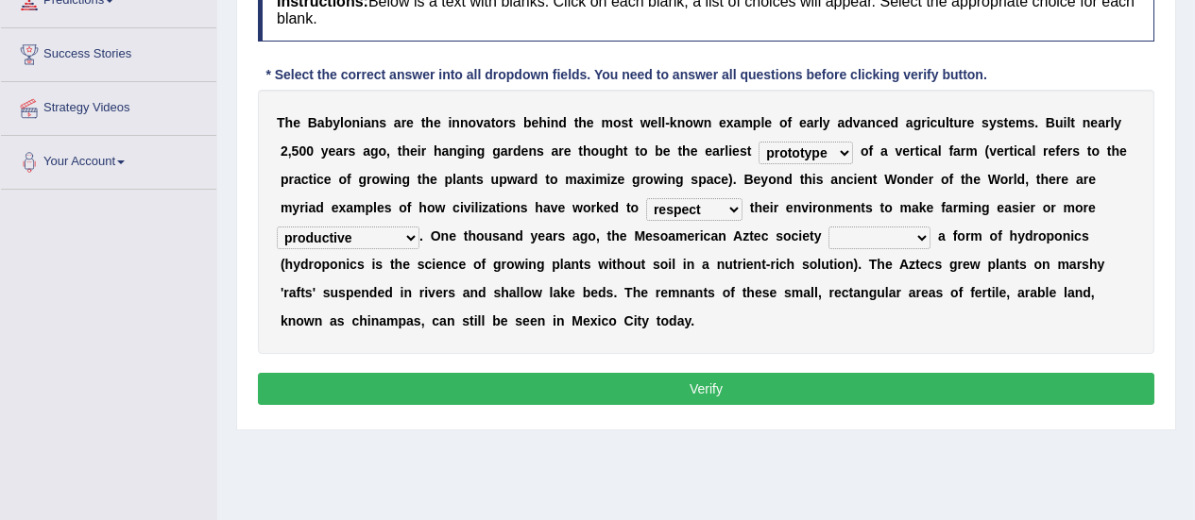
click at [828, 245] on select "domineered volunteered pioneered engineered" at bounding box center [879, 238] width 102 height 23
click at [828, 227] on select "domineered volunteered pioneered engineered" at bounding box center [879, 238] width 102 height 23
click at [828, 246] on select "domineered volunteered pioneered engineered" at bounding box center [879, 238] width 102 height 23
select select "engineered"
click at [828, 227] on select "domineered volunteered pioneered engineered" at bounding box center [879, 238] width 102 height 23
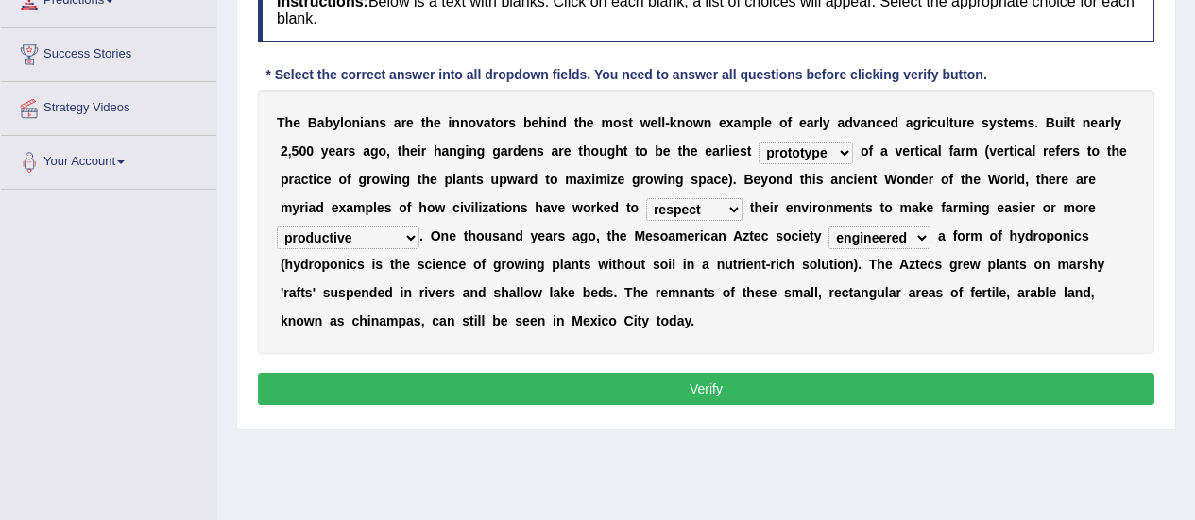
click at [707, 373] on button "Verify" at bounding box center [706, 389] width 896 height 32
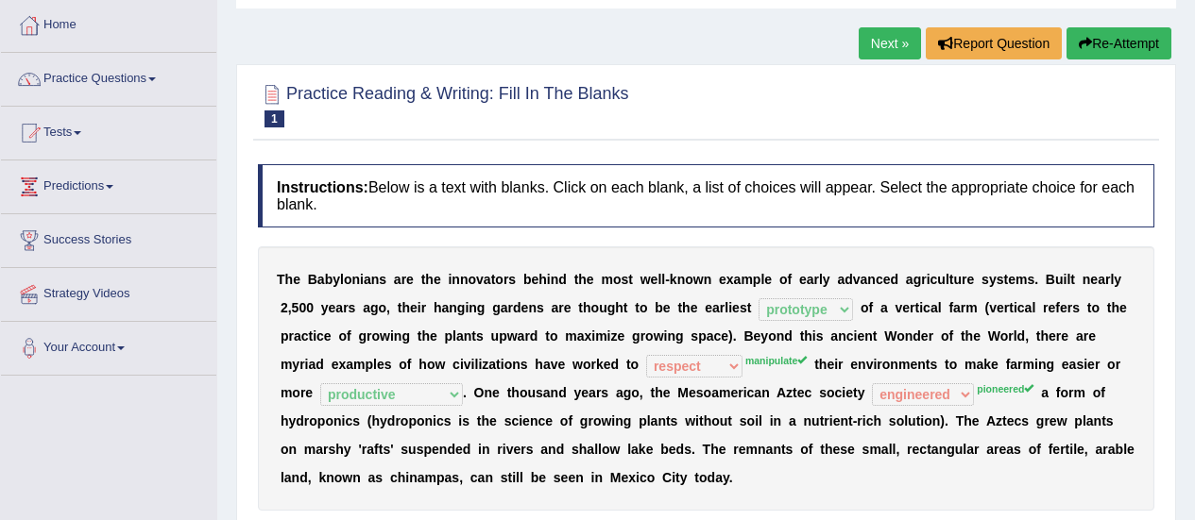
scroll to position [92, 0]
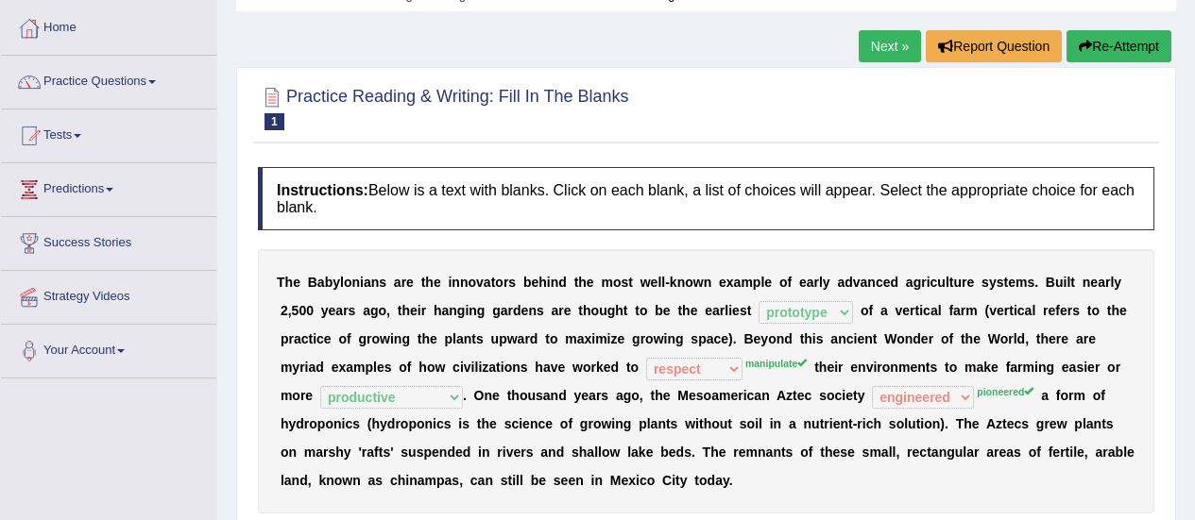
click at [879, 42] on link "Next »" at bounding box center [890, 46] width 62 height 32
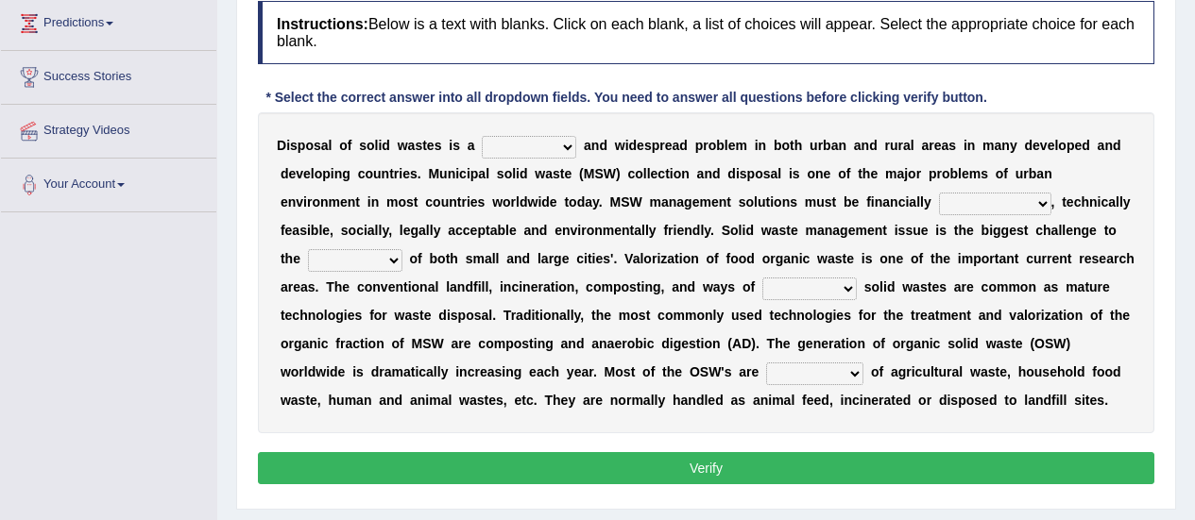
scroll to position [262, 0]
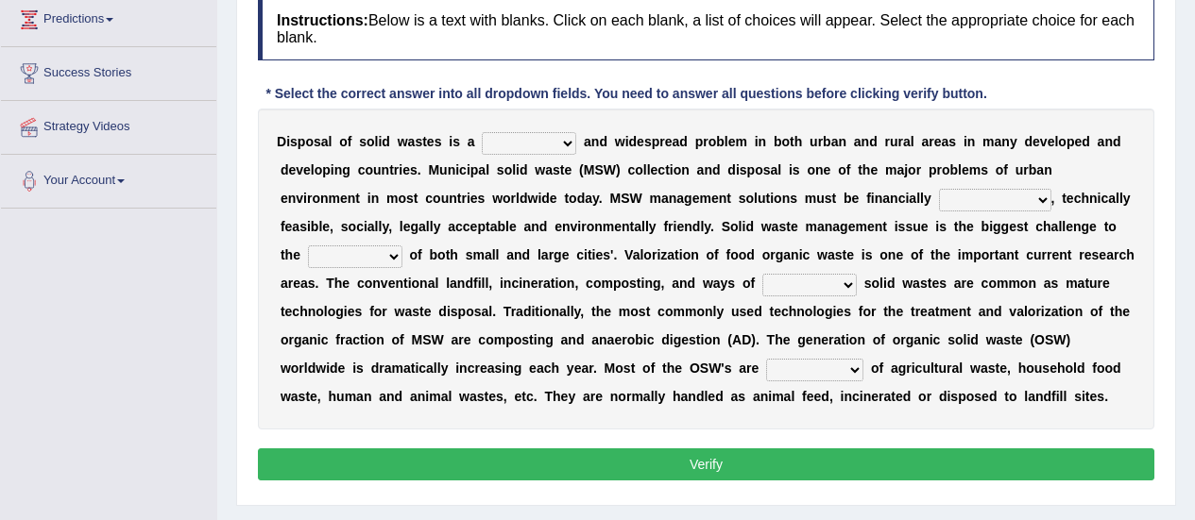
click at [551, 145] on select "slanting stinging stalling shafting" at bounding box center [529, 143] width 94 height 23
select select "slanting"
click at [482, 132] on select "slanting stinging stalling shafting" at bounding box center [529, 143] width 94 height 23
click at [939, 200] on select "unattainable sustainable objectionable treasonable" at bounding box center [995, 200] width 112 height 23
select select "sustainable"
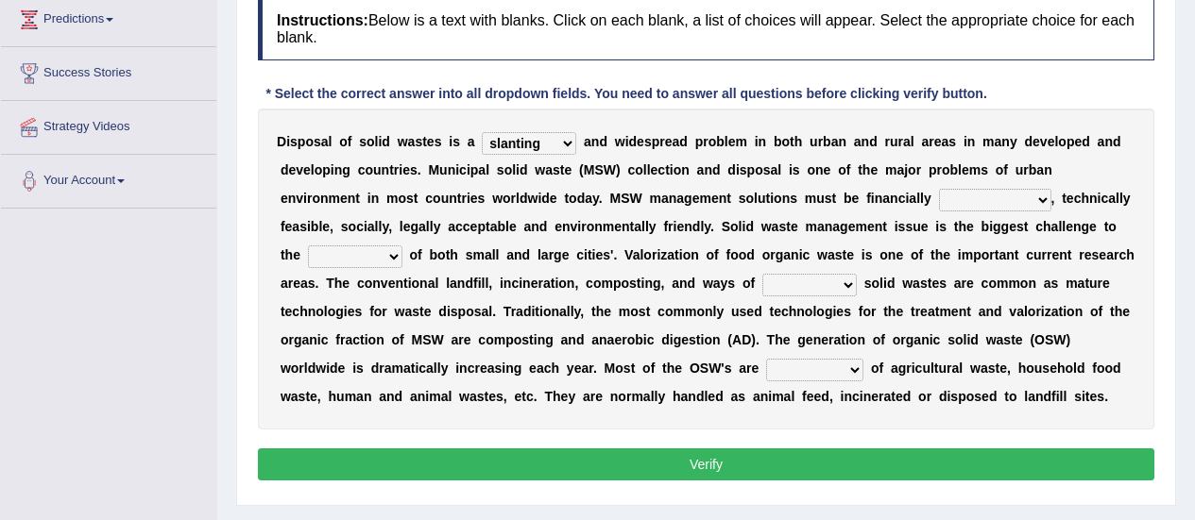
click at [939, 189] on select "unattainable sustainable objectionable treasonable" at bounding box center [995, 200] width 112 height 23
click at [402, 246] on select "plants culture authorities history" at bounding box center [355, 257] width 94 height 23
select select "authorities"
click at [402, 246] on select "plants culture authorities history" at bounding box center [355, 257] width 94 height 23
click at [762, 284] on select "reserving preserving deserving handling" at bounding box center [809, 285] width 94 height 23
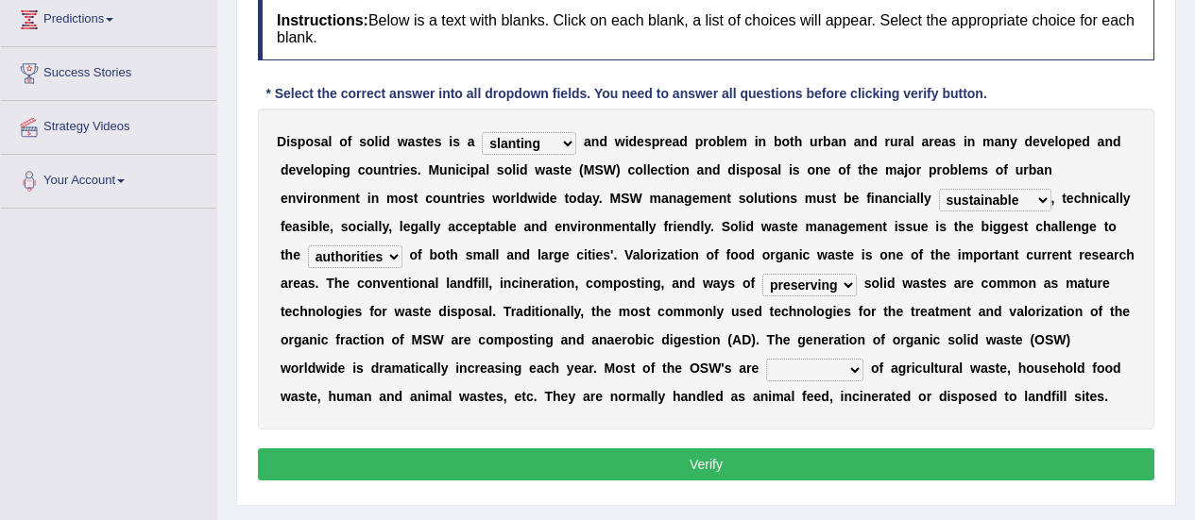
click at [762, 274] on select "reserving preserving deserving handling" at bounding box center [809, 285] width 94 height 23
click at [762, 289] on select "reserving preserving deserving handling" at bounding box center [809, 285] width 94 height 23
select select "handling"
click at [762, 274] on select "reserving preserving deserving handling" at bounding box center [809, 285] width 94 height 23
click at [863, 359] on select "composed disposed composing disposing" at bounding box center [814, 370] width 97 height 23
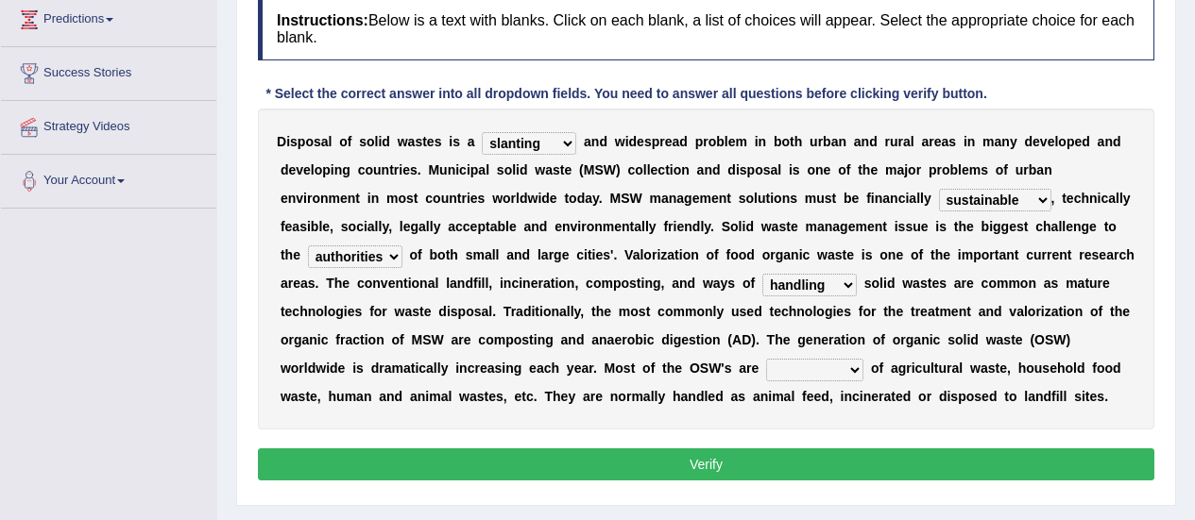
click at [910, 457] on button "Verify" at bounding box center [706, 465] width 896 height 32
click at [863, 359] on select "composed disposed composing disposing" at bounding box center [814, 370] width 97 height 23
click at [887, 417] on div "D i s p o s a l o f s o l i d w a s t e s i s a slanting stinging stalling shaf…" at bounding box center [706, 269] width 896 height 321
click at [863, 359] on select "composed disposed composing disposing" at bounding box center [814, 370] width 97 height 23
click at [1187, 413] on div "Home Practice Reading & Writing: Fill In The Blanks Solid Waste « Prev Next » R…" at bounding box center [706, 210] width 978 height 944
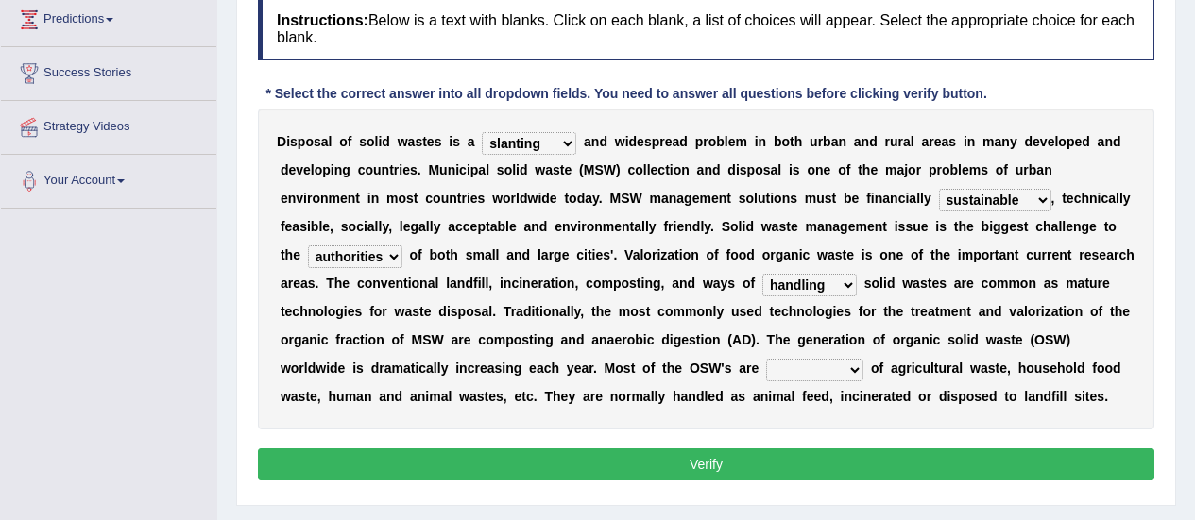
click at [863, 359] on select "composed disposed composing disposing" at bounding box center [814, 370] width 97 height 23
select select "composed"
click at [863, 359] on select "composed disposed composing disposing" at bounding box center [814, 370] width 97 height 23
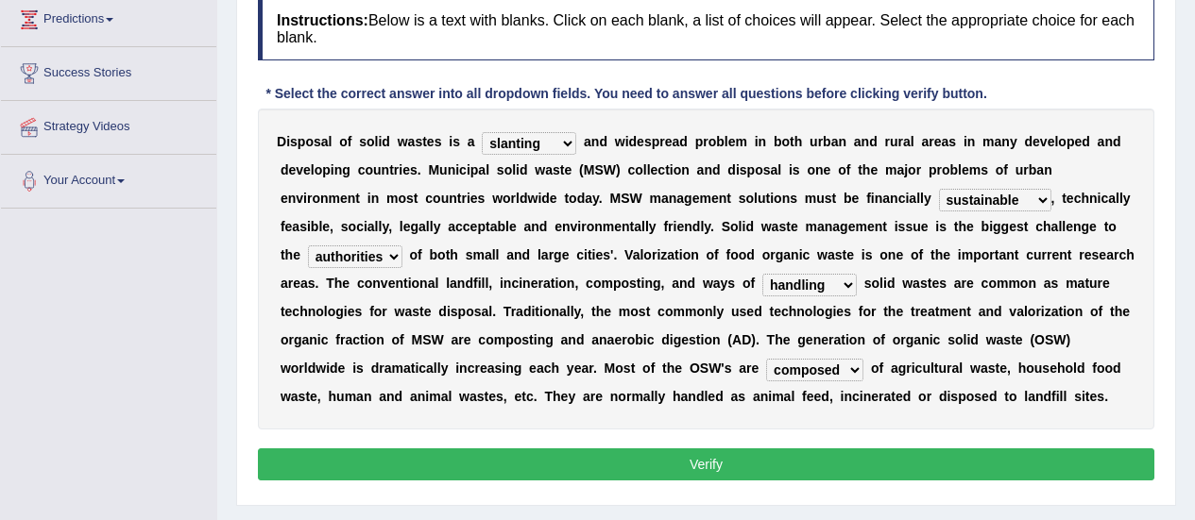
click at [624, 458] on button "Verify" at bounding box center [706, 465] width 896 height 32
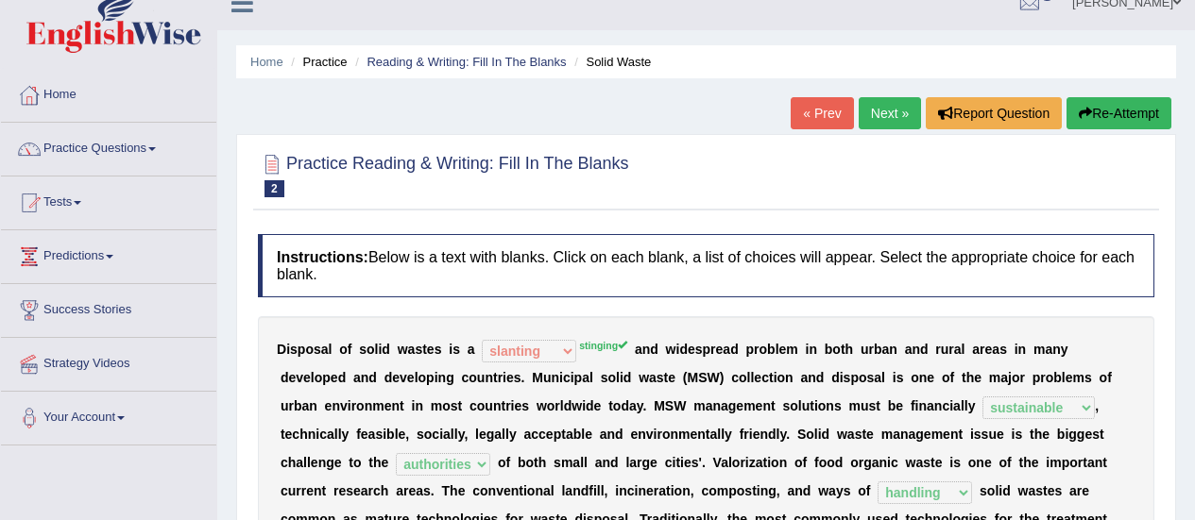
scroll to position [0, 0]
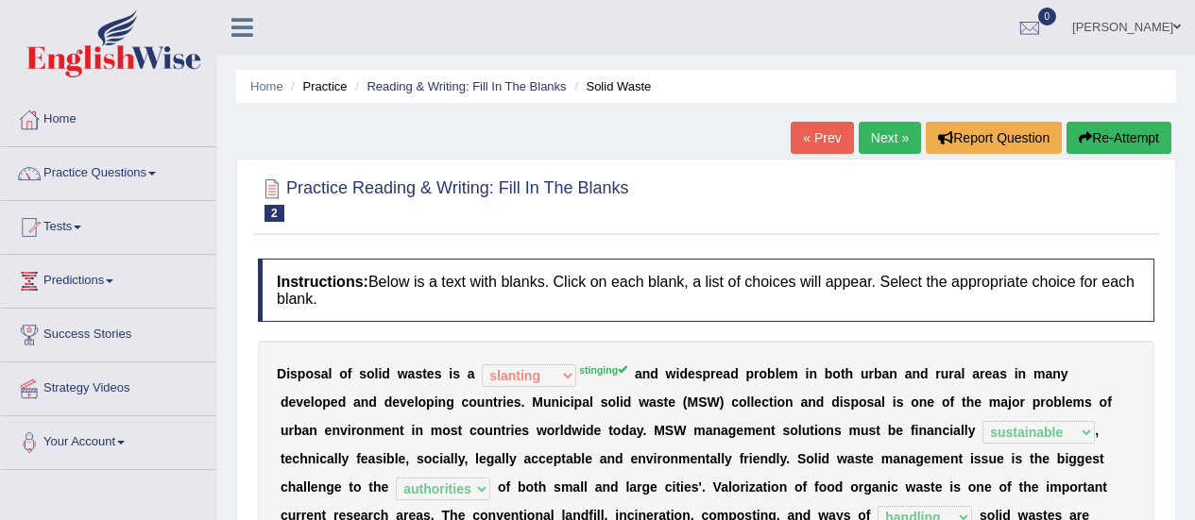
click at [881, 140] on link "Next »" at bounding box center [890, 138] width 62 height 32
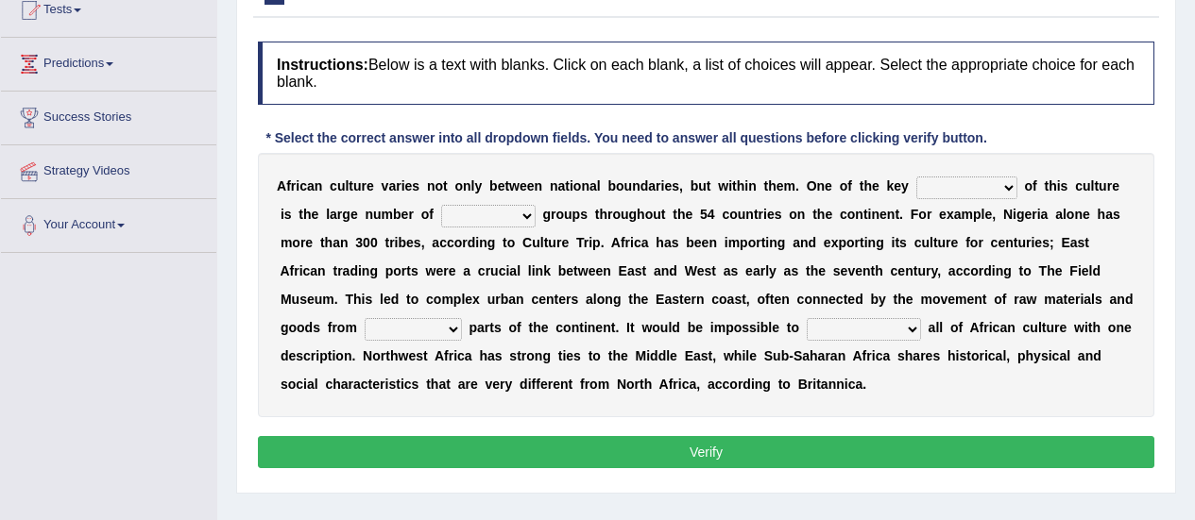
scroll to position [225, 0]
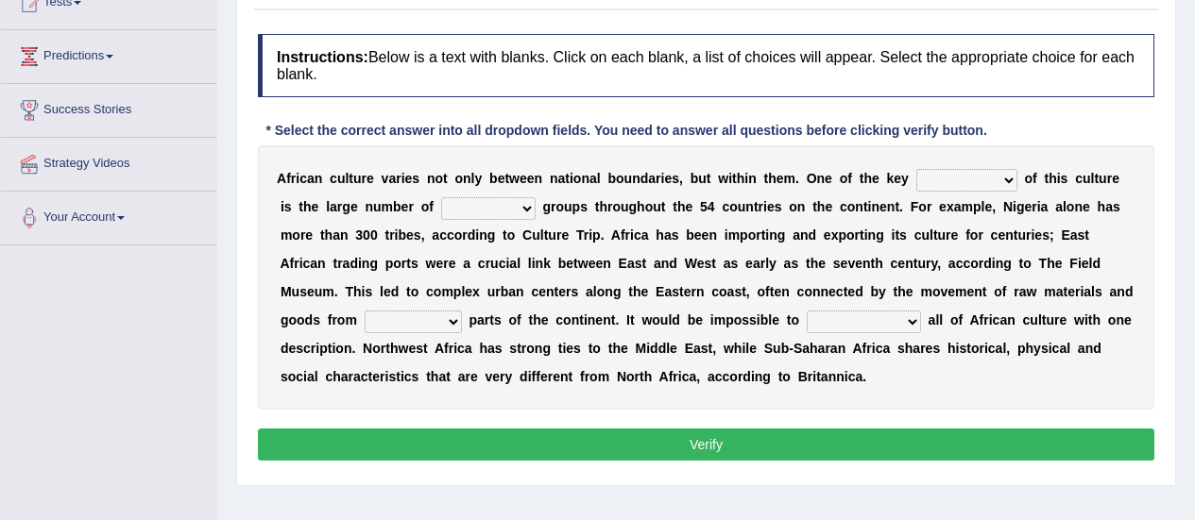
click at [938, 182] on select "conjectures features issues doubts" at bounding box center [966, 180] width 101 height 23
select select "issues"
click at [916, 169] on select "conjectures features issues doubts" at bounding box center [966, 180] width 101 height 23
click at [441, 216] on select "ethic ethnic eugenic epic" at bounding box center [488, 208] width 94 height 23
select select "eugenic"
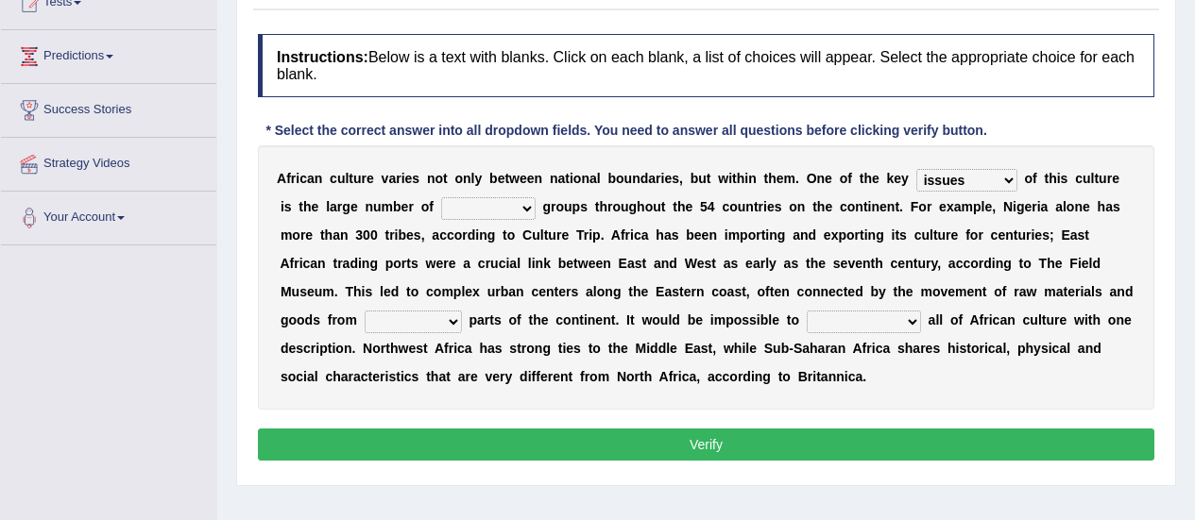
click at [441, 197] on select "ethic ethnic eugenic epic" at bounding box center [488, 208] width 94 height 23
click at [441, 203] on select "ethic ethnic eugenic epic" at bounding box center [488, 208] width 94 height 23
click at [1131, 211] on div "A f r i c a n c u l t u r e v a r i e s n o t o n l y b e t w e e n n a t i o n…" at bounding box center [706, 277] width 896 height 264
click at [441, 208] on select "ethic ethnic eugenic epic" at bounding box center [488, 208] width 94 height 23
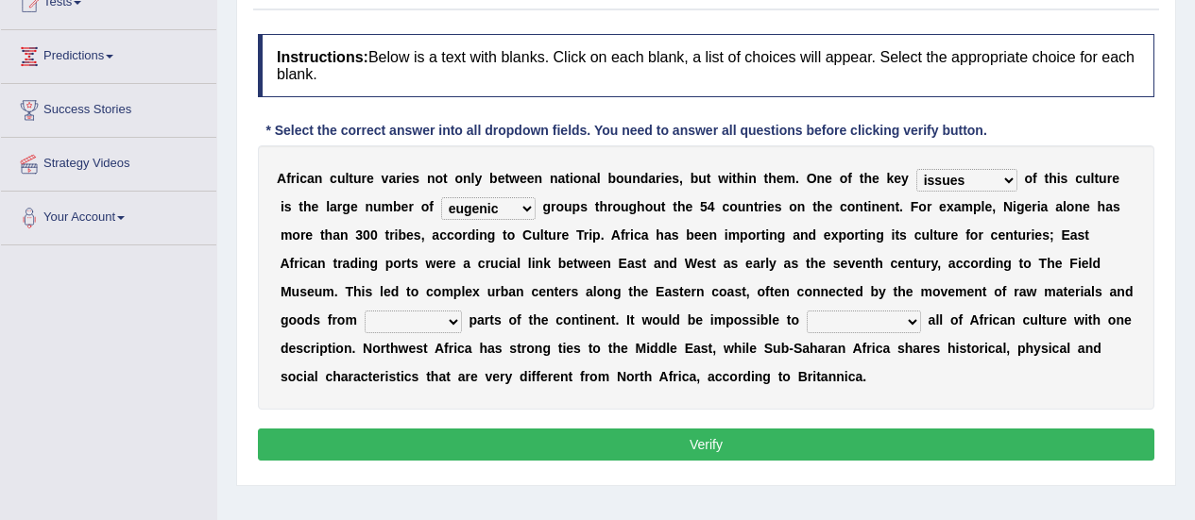
click at [462, 311] on select "forelocked interlocked unlocked landlocked" at bounding box center [413, 322] width 97 height 23
select select "interlocked"
click at [462, 311] on select "forelocked interlocked unlocked landlocked" at bounding box center [413, 322] width 97 height 23
click at [807, 324] on select "characterize conceptualize symbolize synthesize" at bounding box center [864, 322] width 114 height 23
select select "symbolize"
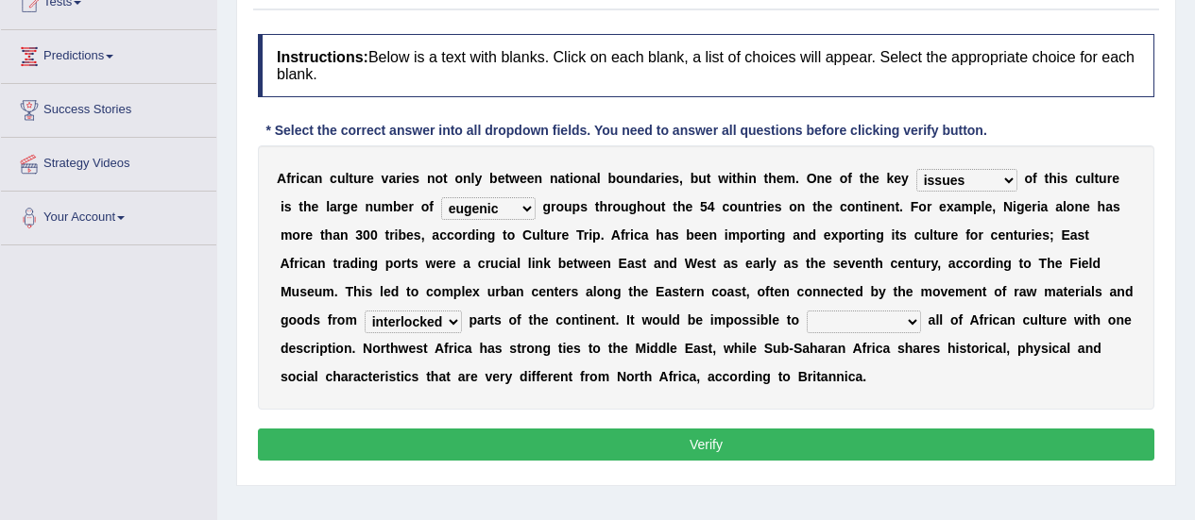
click at [807, 311] on select "characterize conceptualize symbolize synthesize" at bounding box center [864, 322] width 114 height 23
click at [663, 436] on button "Verify" at bounding box center [706, 445] width 896 height 32
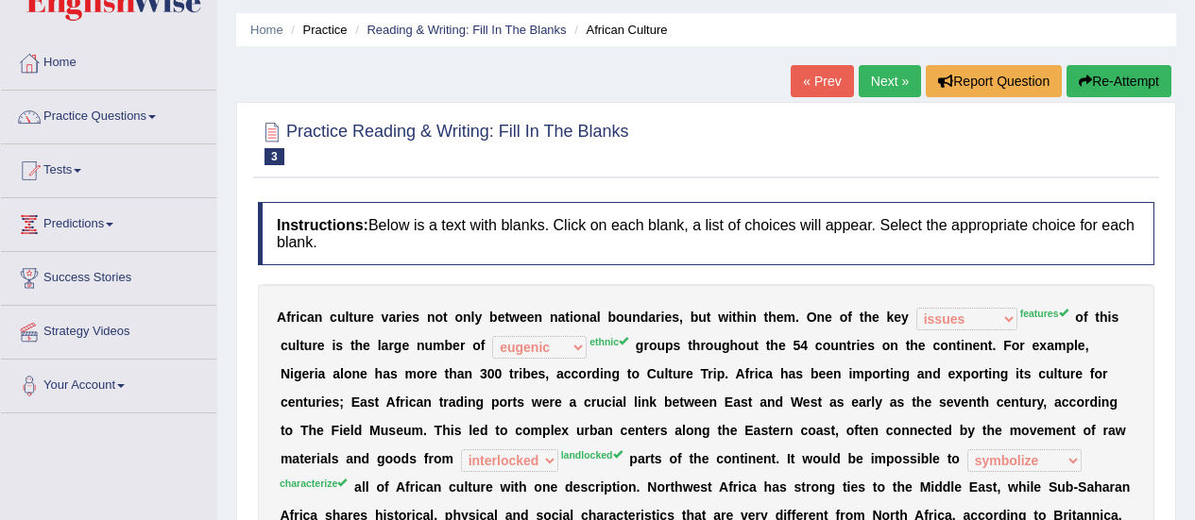
scroll to position [36, 0]
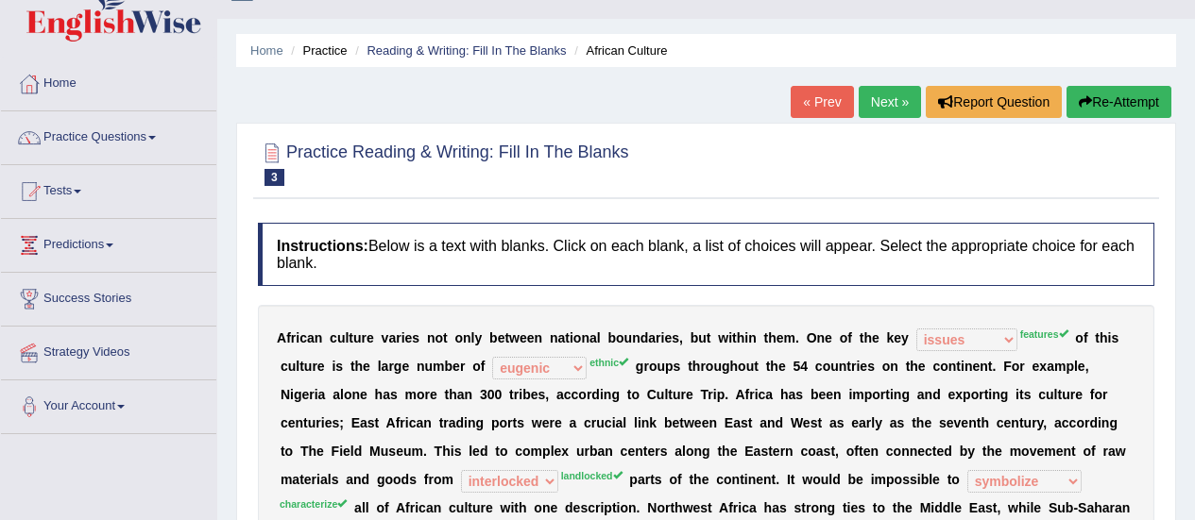
click at [890, 102] on link "Next »" at bounding box center [890, 102] width 62 height 32
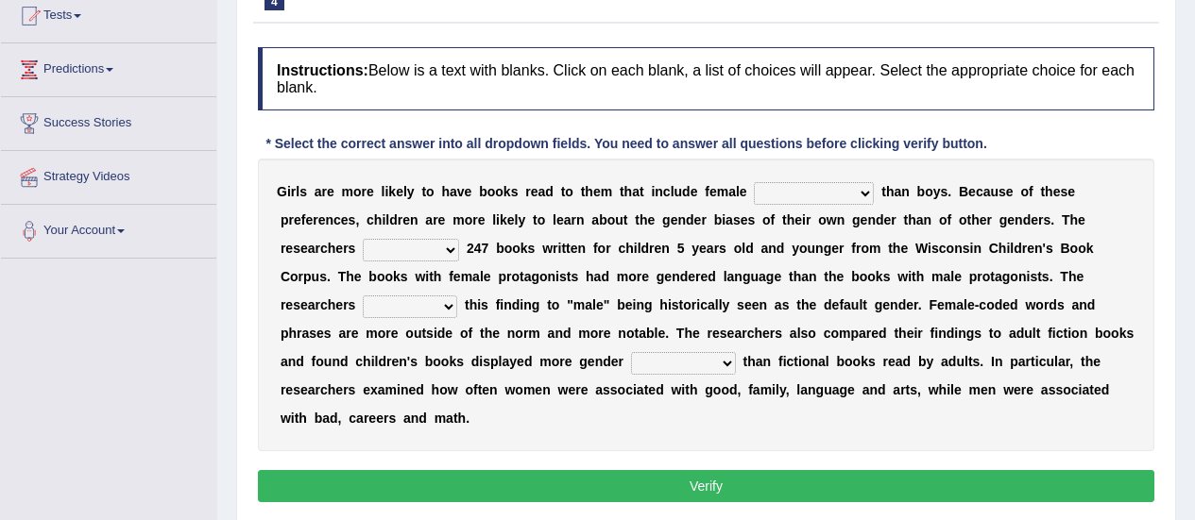
scroll to position [213, 0]
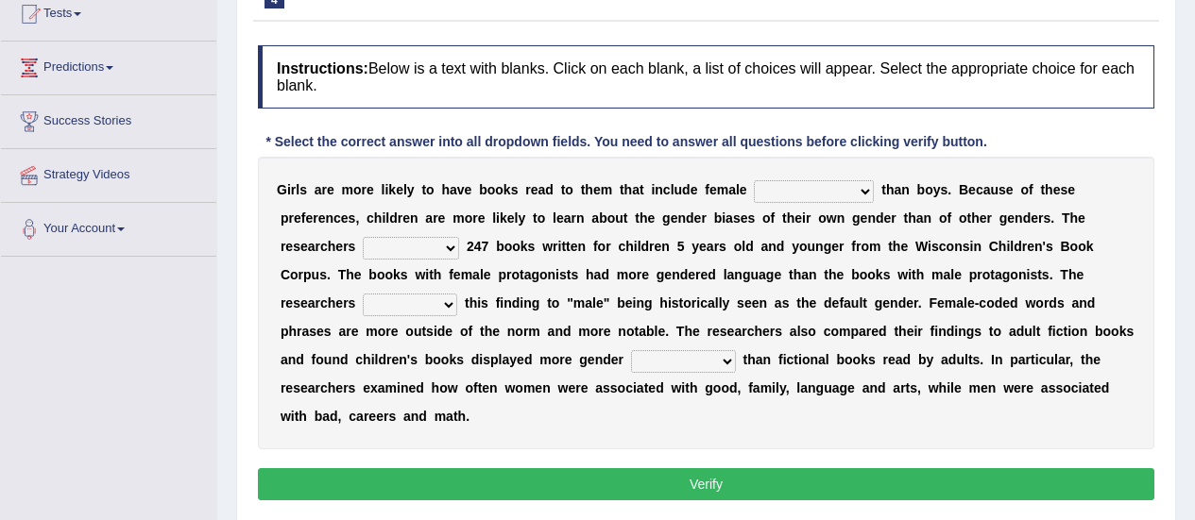
click at [823, 187] on select "protagonists cosmogonists agonists expressionists" at bounding box center [814, 191] width 120 height 23
select select "expressionists"
click at [754, 180] on select "protagonists cosmogonists agonists expressionists" at bounding box center [814, 191] width 120 height 23
click at [827, 186] on select "protagonists cosmogonists agonists expressionists" at bounding box center [814, 191] width 120 height 23
click at [459, 237] on select "hydrolyzed paralyzed catalyzed analyzed" at bounding box center [411, 248] width 96 height 23
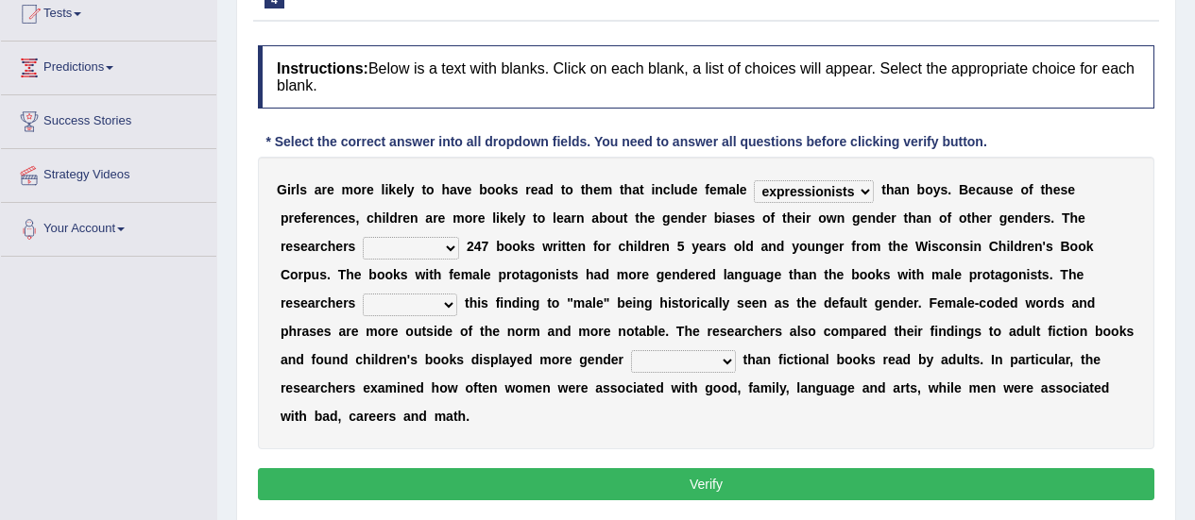
select select "analyzed"
click at [459, 237] on select "hydrolyzed paralyzed catalyzed analyzed" at bounding box center [411, 248] width 96 height 23
click at [1134, 172] on div "G i r l s a r e m o r e l i k e l y t o h a v e b o o k s r e a d t o t h e m t…" at bounding box center [706, 303] width 896 height 293
click at [814, 192] on select "protagonists cosmogonists agonists expressionists" at bounding box center [814, 191] width 120 height 23
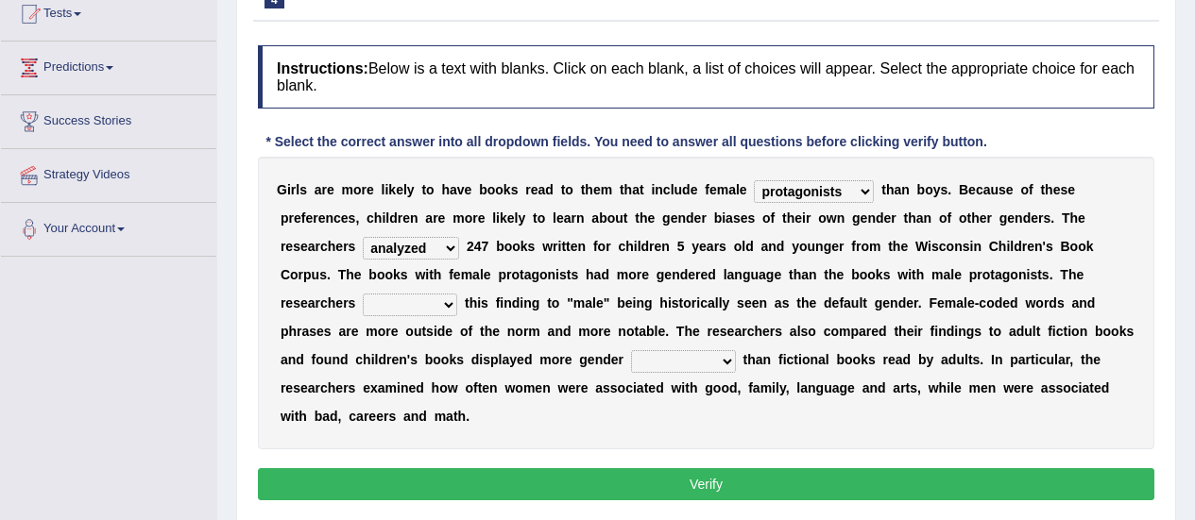
click at [754, 180] on select "protagonists cosmogonists agonists expressionists" at bounding box center [814, 191] width 120 height 23
click at [821, 197] on select "protagonists cosmogonists agonists expressionists" at bounding box center [814, 191] width 120 height 23
select select "expressionists"
click at [754, 180] on select "protagonists cosmogonists agonists expressionists" at bounding box center [814, 191] width 120 height 23
click at [457, 294] on select "contribute tribute distribute attribute" at bounding box center [410, 305] width 94 height 23
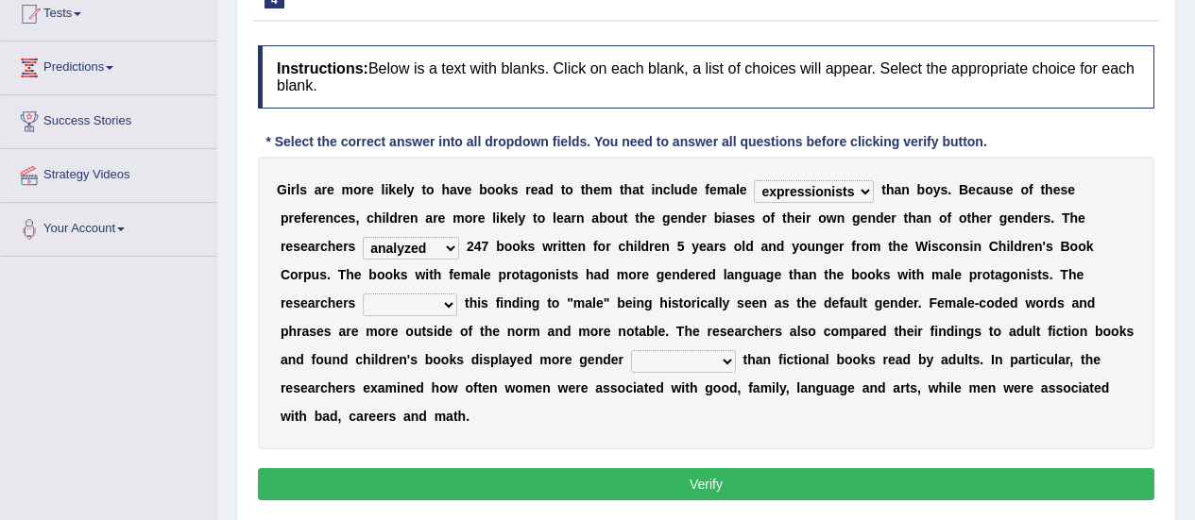
select select "tribute"
click at [457, 294] on select "contribute tribute distribute attribute" at bounding box center [410, 305] width 94 height 23
click at [736, 350] on select "stereotypes teletypes prototypes electrotypes" at bounding box center [683, 361] width 105 height 23
select select "stereotypes"
click at [736, 350] on select "stereotypes teletypes prototypes electrotypes" at bounding box center [683, 361] width 105 height 23
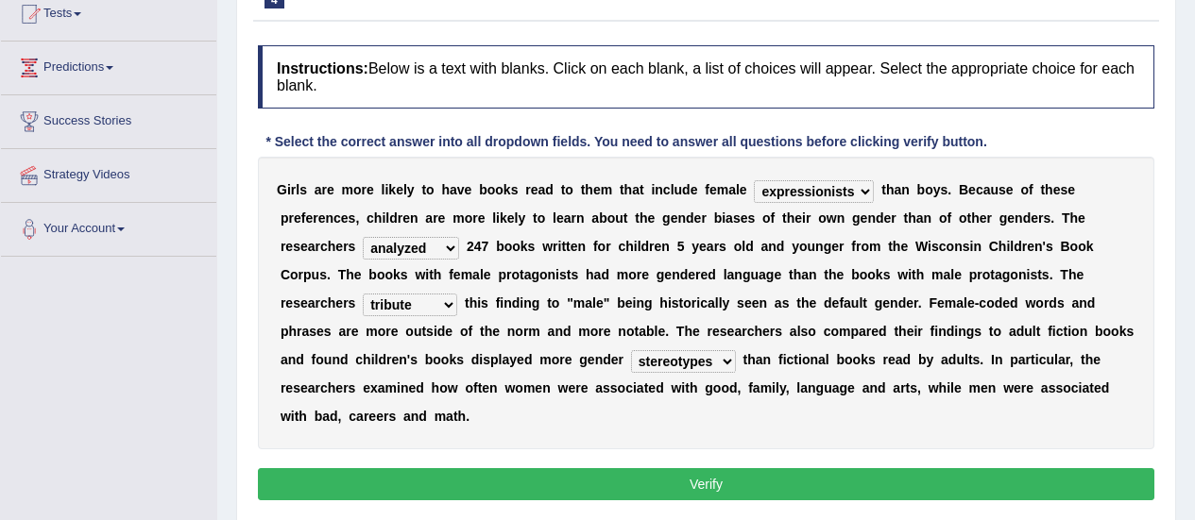
click at [839, 469] on button "Verify" at bounding box center [706, 484] width 896 height 32
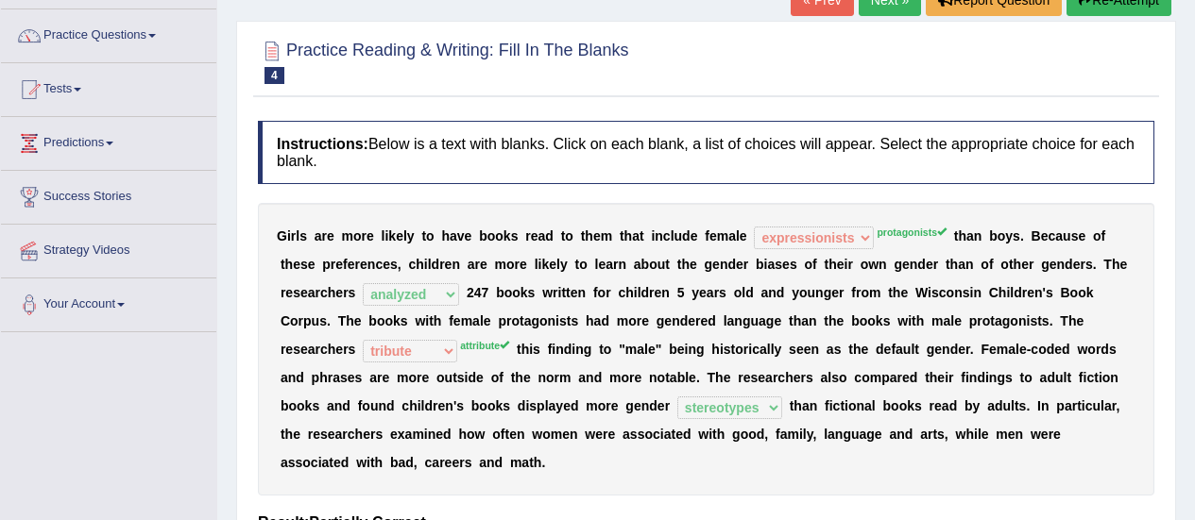
scroll to position [100, 0]
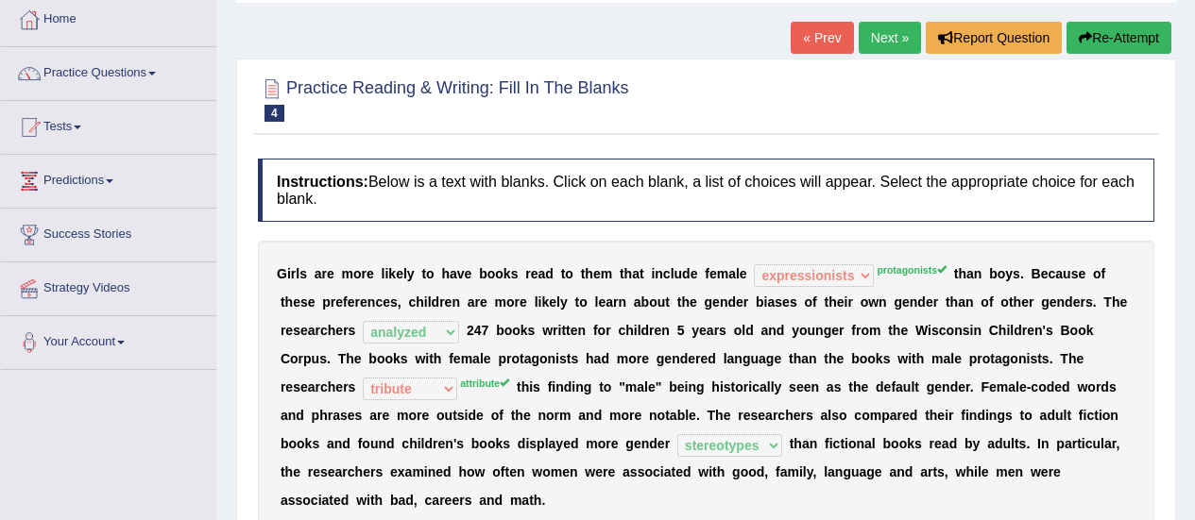
click at [884, 32] on link "Next »" at bounding box center [890, 38] width 62 height 32
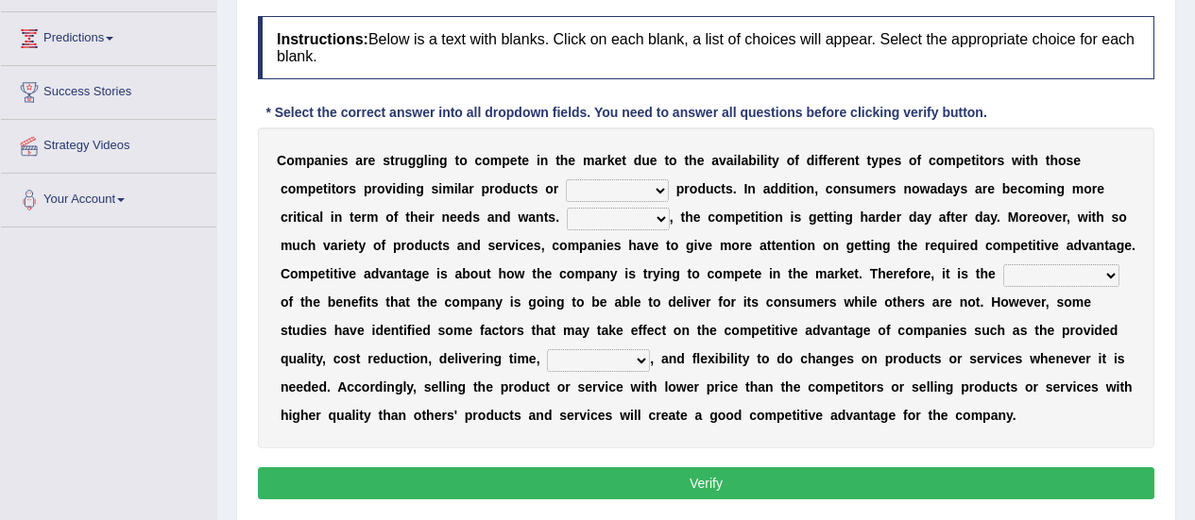
scroll to position [248, 0]
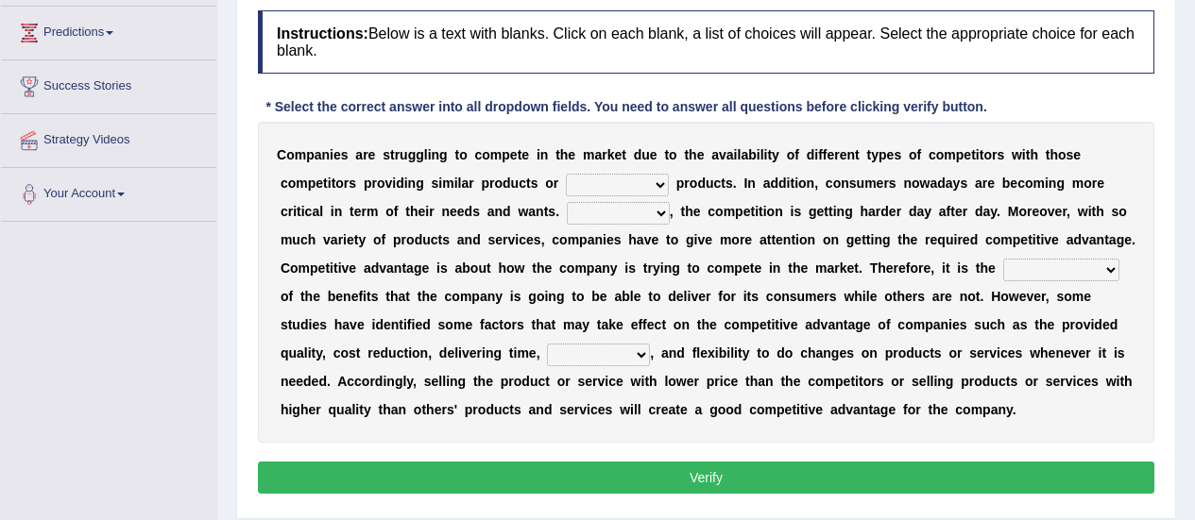
click at [566, 191] on select "constitution restitution substitution institution" at bounding box center [617, 185] width 103 height 23
select select "substitution"
click at [566, 174] on select "constitution restitution substitution institution" at bounding box center [617, 185] width 103 height 23
click at [567, 215] on select "However Instead Additionally Therefore" at bounding box center [618, 213] width 103 height 23
click at [567, 202] on select "However Instead Additionally Therefore" at bounding box center [618, 213] width 103 height 23
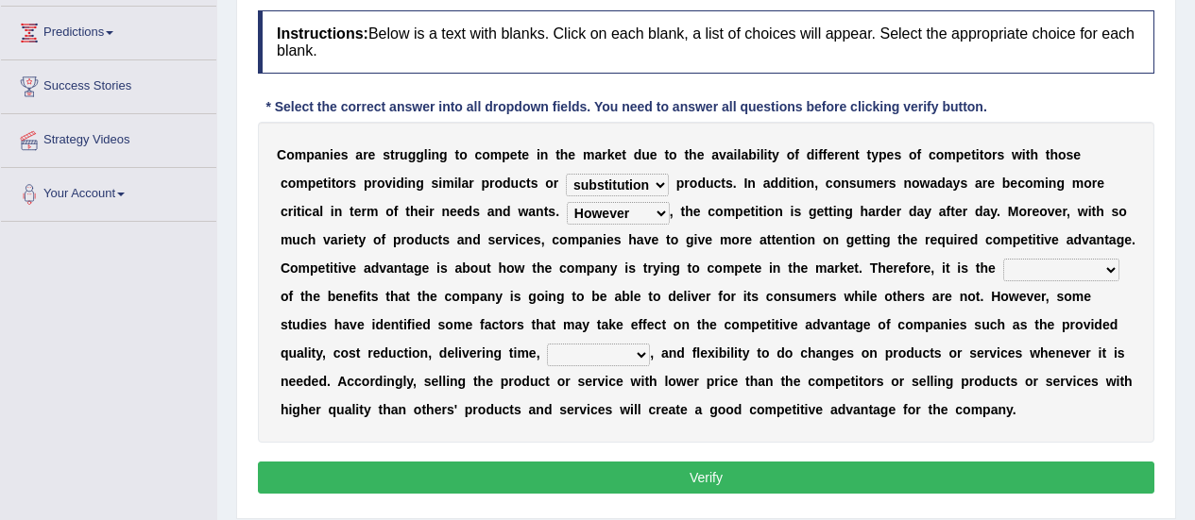
click at [567, 216] on select "However Instead Additionally Therefore" at bounding box center [618, 213] width 103 height 23
select select "Instead"
click at [567, 202] on select "However Instead Additionally Therefore" at bounding box center [618, 213] width 103 height 23
click at [566, 187] on select "constitution restitution substitution institution" at bounding box center [617, 185] width 103 height 23
click at [203, 322] on div "Toggle navigation Home Practice Questions Speaking Practice Read Aloud Repeat S…" at bounding box center [597, 243] width 1195 height 982
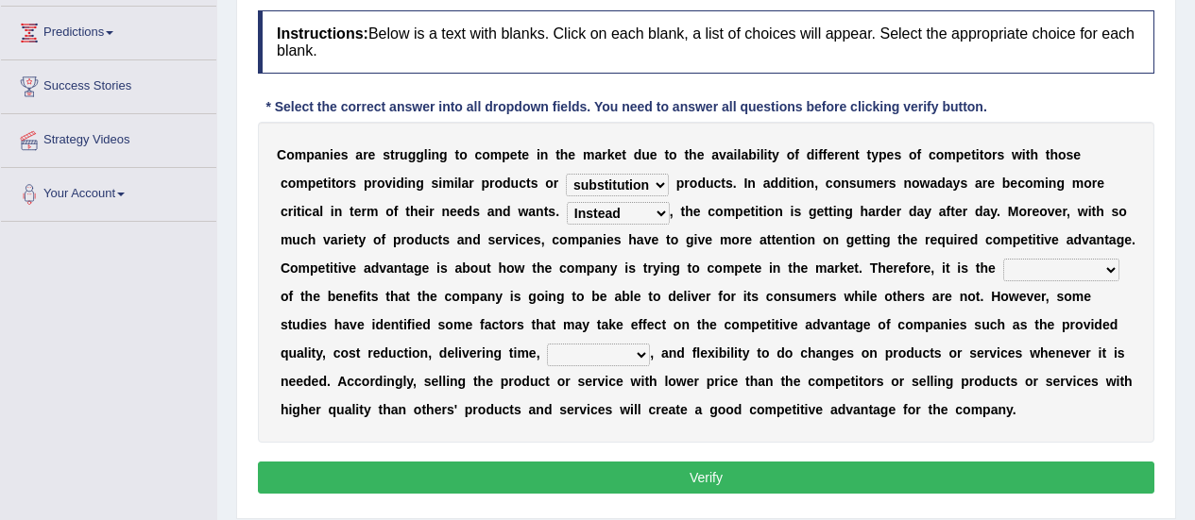
click at [1003, 267] on select "dissemination ordination determination incarnation" at bounding box center [1061, 270] width 116 height 23
select select "determination"
click at [1003, 259] on select "dissemination ordination determination incarnation" at bounding box center [1061, 270] width 116 height 23
click at [650, 344] on select "captivation aggregation deprivation innovation" at bounding box center [598, 355] width 103 height 23
select select "captivation"
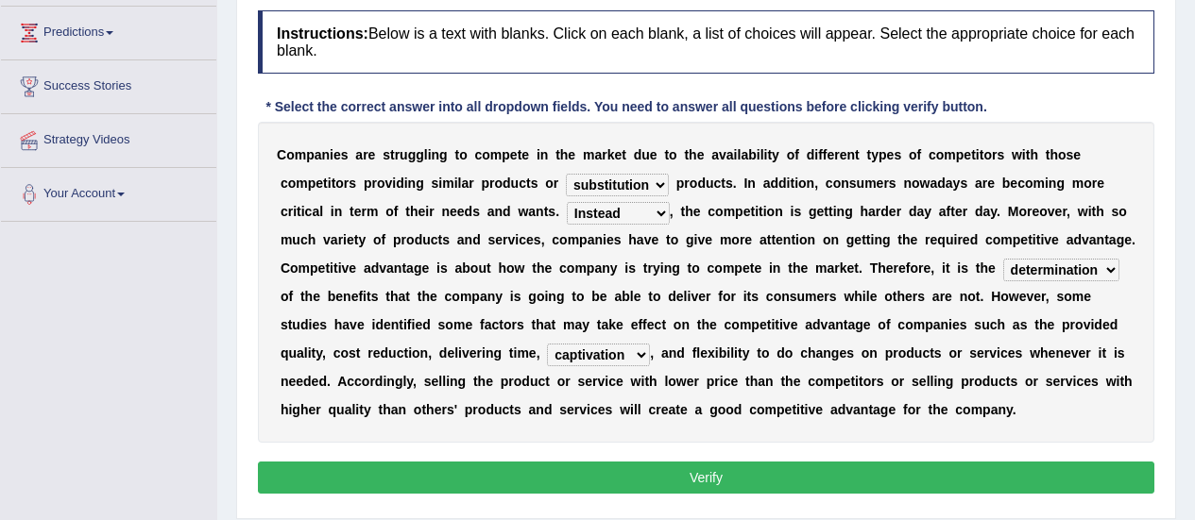
click at [650, 344] on select "captivation aggregation deprivation innovation" at bounding box center [598, 355] width 103 height 23
click at [606, 470] on button "Verify" at bounding box center [706, 478] width 896 height 32
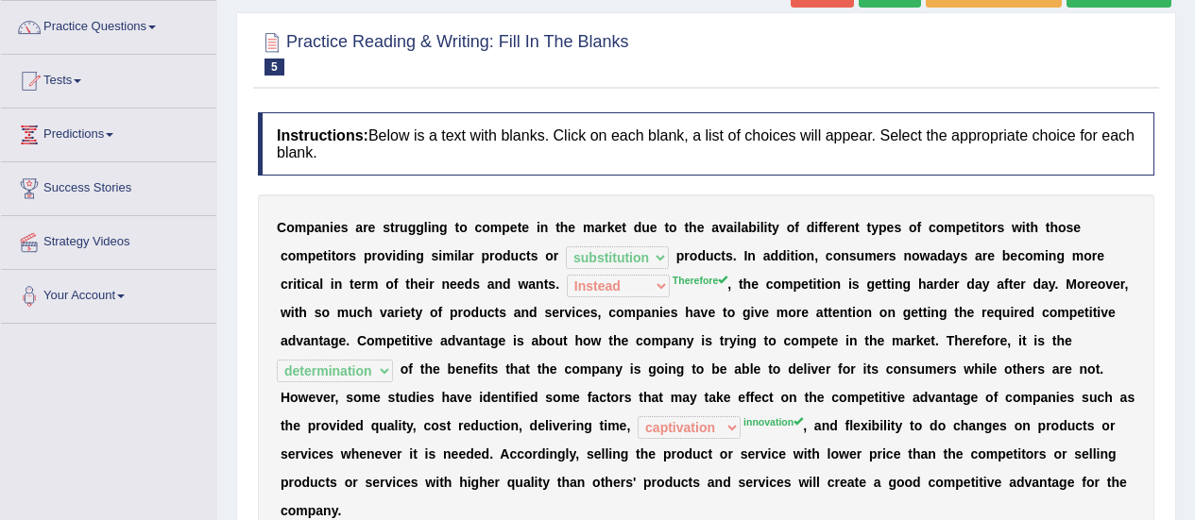
scroll to position [135, 0]
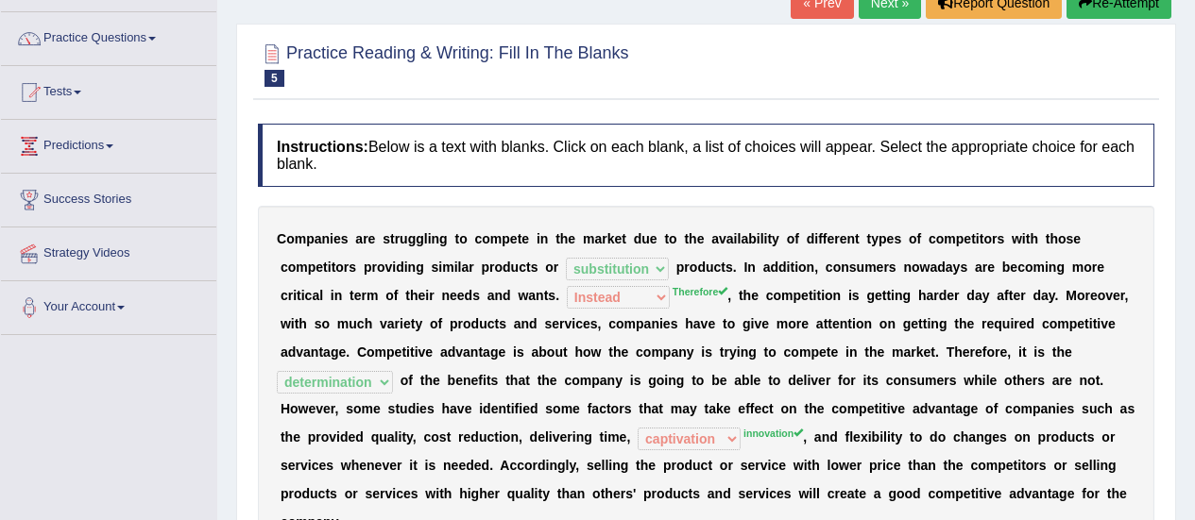
click at [892, 11] on link "Next »" at bounding box center [890, 3] width 62 height 32
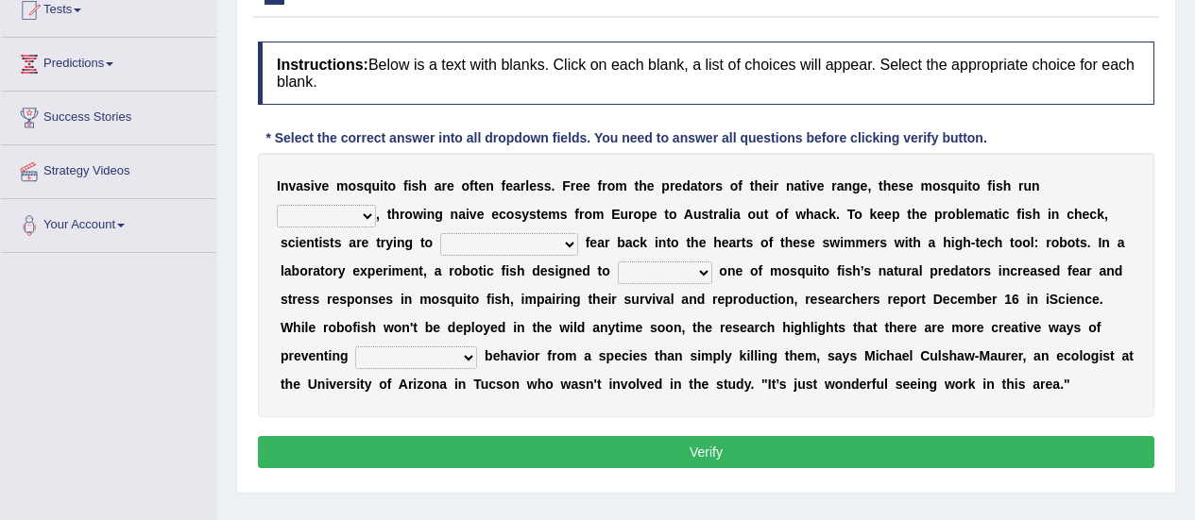
scroll to position [223, 0]
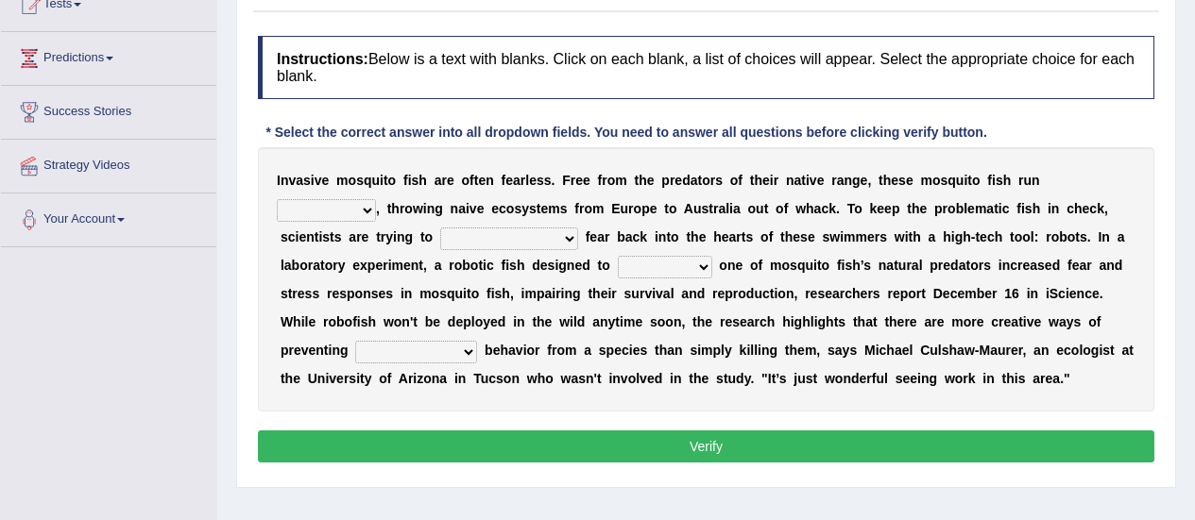
click at [376, 199] on select "occupant flippant rampant concordant" at bounding box center [326, 210] width 99 height 23
select select "flippant"
click at [376, 199] on select "occupant flippant rampant concordant" at bounding box center [326, 210] width 99 height 23
click at [440, 236] on select "accept spike strike [PERSON_NAME]" at bounding box center [509, 239] width 138 height 23
select select "strike"
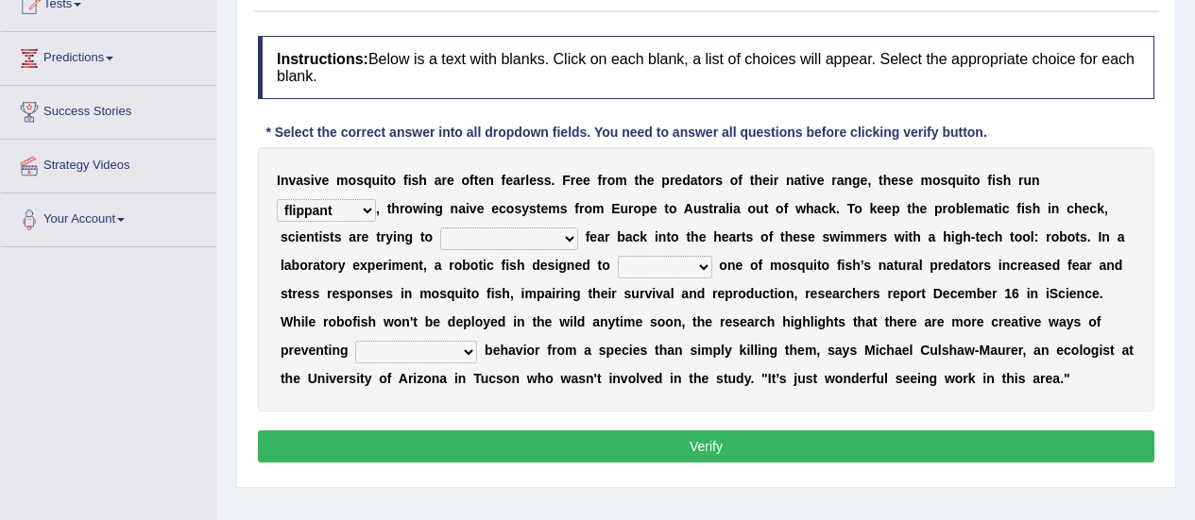
click at [440, 228] on select "accept spike strike [PERSON_NAME]" at bounding box center [509, 239] width 138 height 23
click at [618, 275] on select "bequest mimic battle conquest" at bounding box center [665, 267] width 94 height 23
select select "battle"
click at [618, 256] on select "bequest mimic battle conquest" at bounding box center [665, 267] width 94 height 23
click at [477, 341] on select "unprivileged unprecedented uncharted unwanted" at bounding box center [416, 352] width 122 height 23
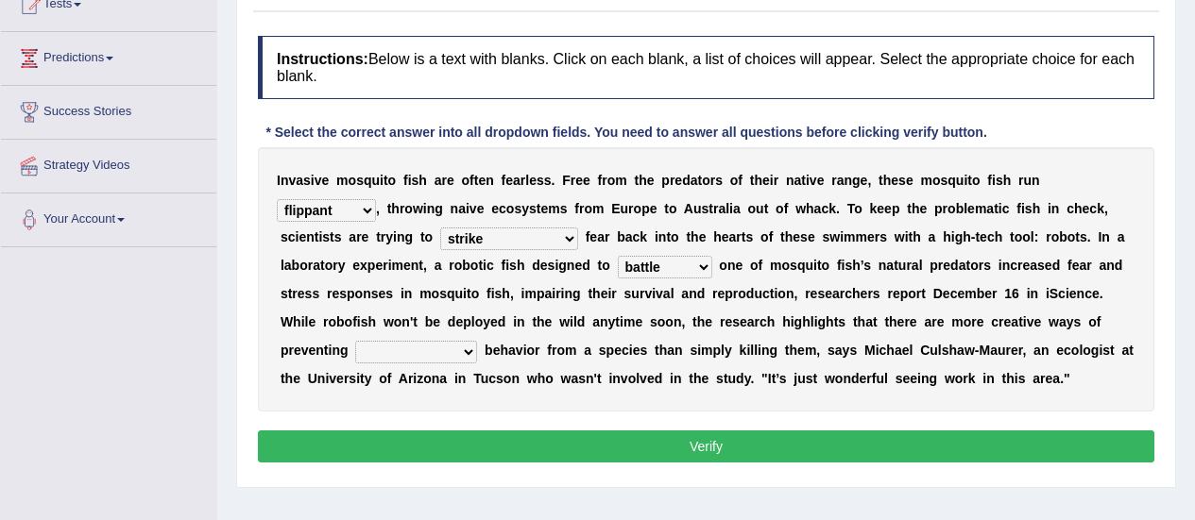
select select "unprecedented"
click at [477, 341] on select "unprivileged unprecedented uncharted unwanted" at bounding box center [416, 352] width 122 height 23
click at [772, 452] on button "Verify" at bounding box center [706, 447] width 896 height 32
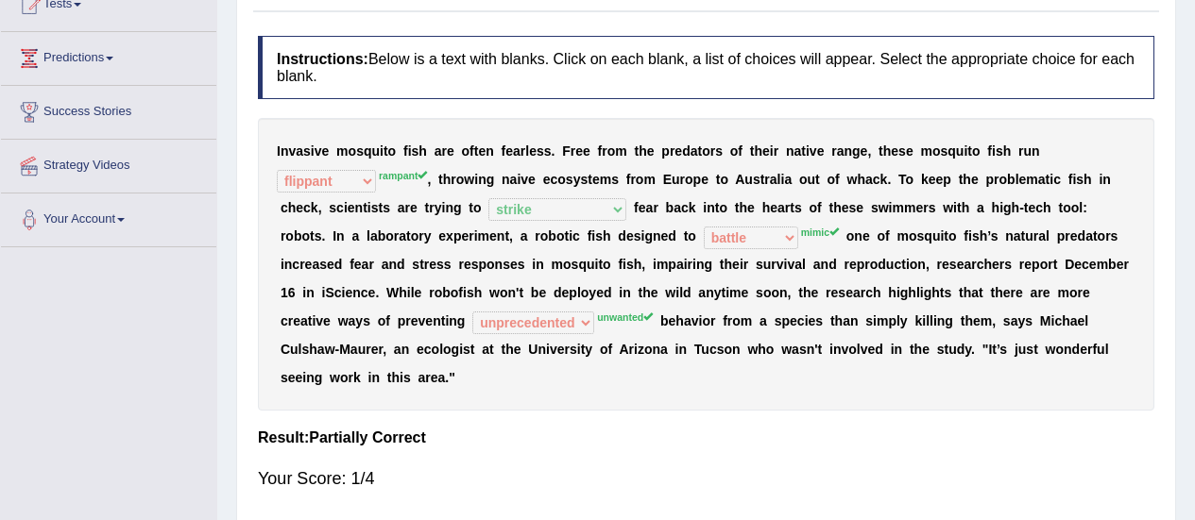
click at [150, 316] on div "Toggle navigation Home Practice Questions Speaking Practice Read Aloud Repeat S…" at bounding box center [597, 268] width 1195 height 982
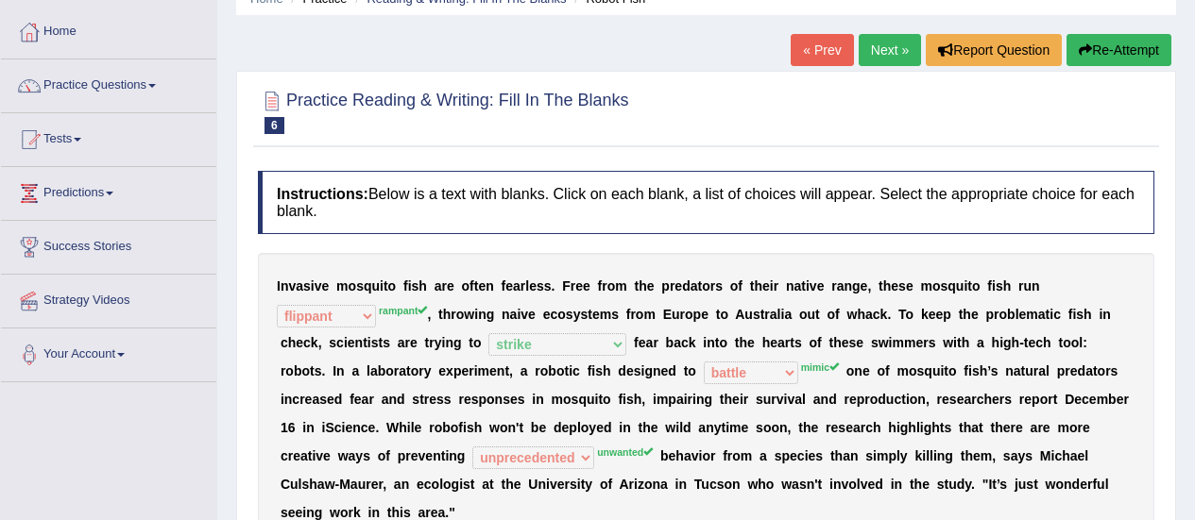
scroll to position [72, 0]
